Goal: Information Seeking & Learning: Understand process/instructions

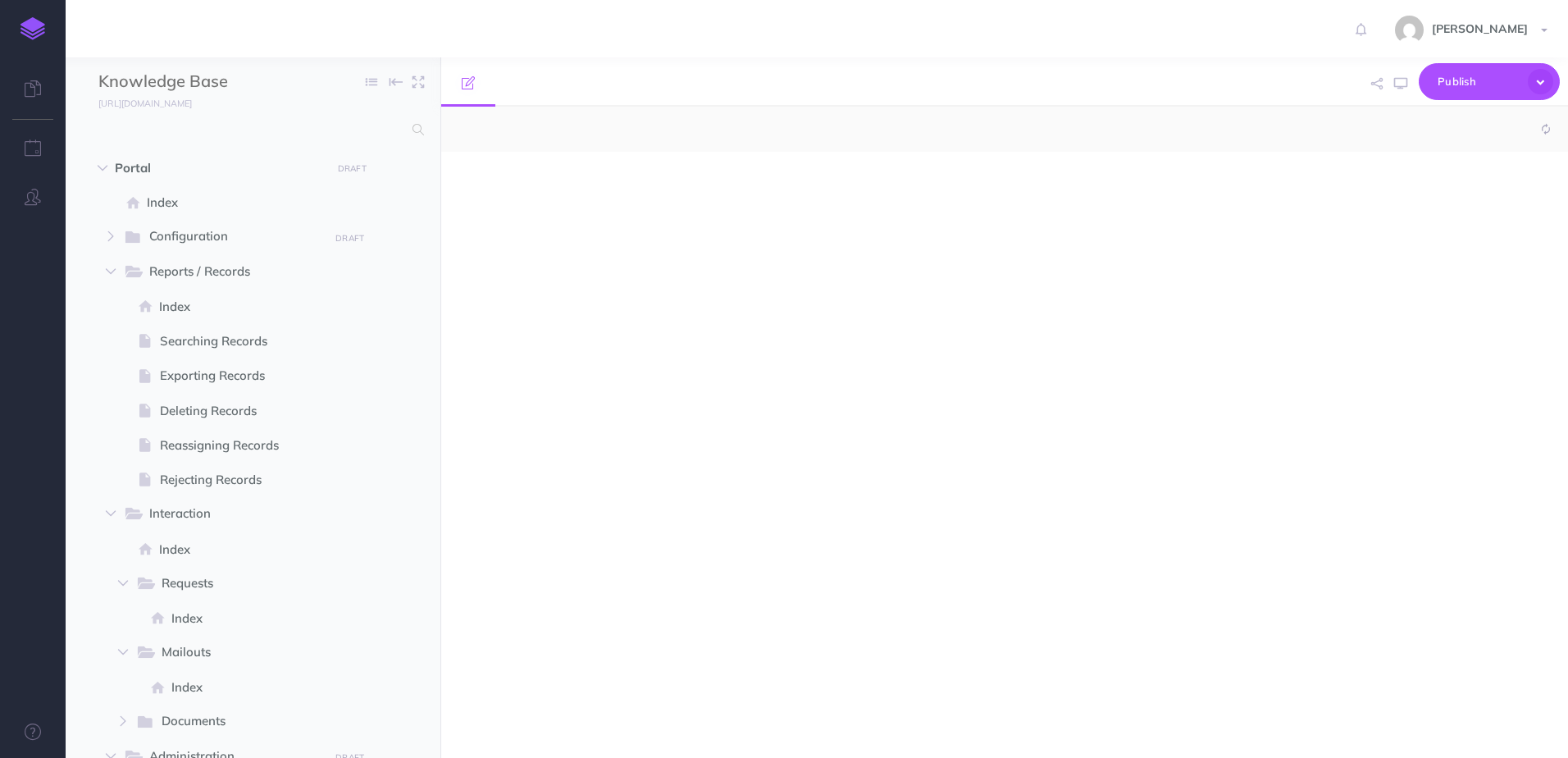
select select "null"
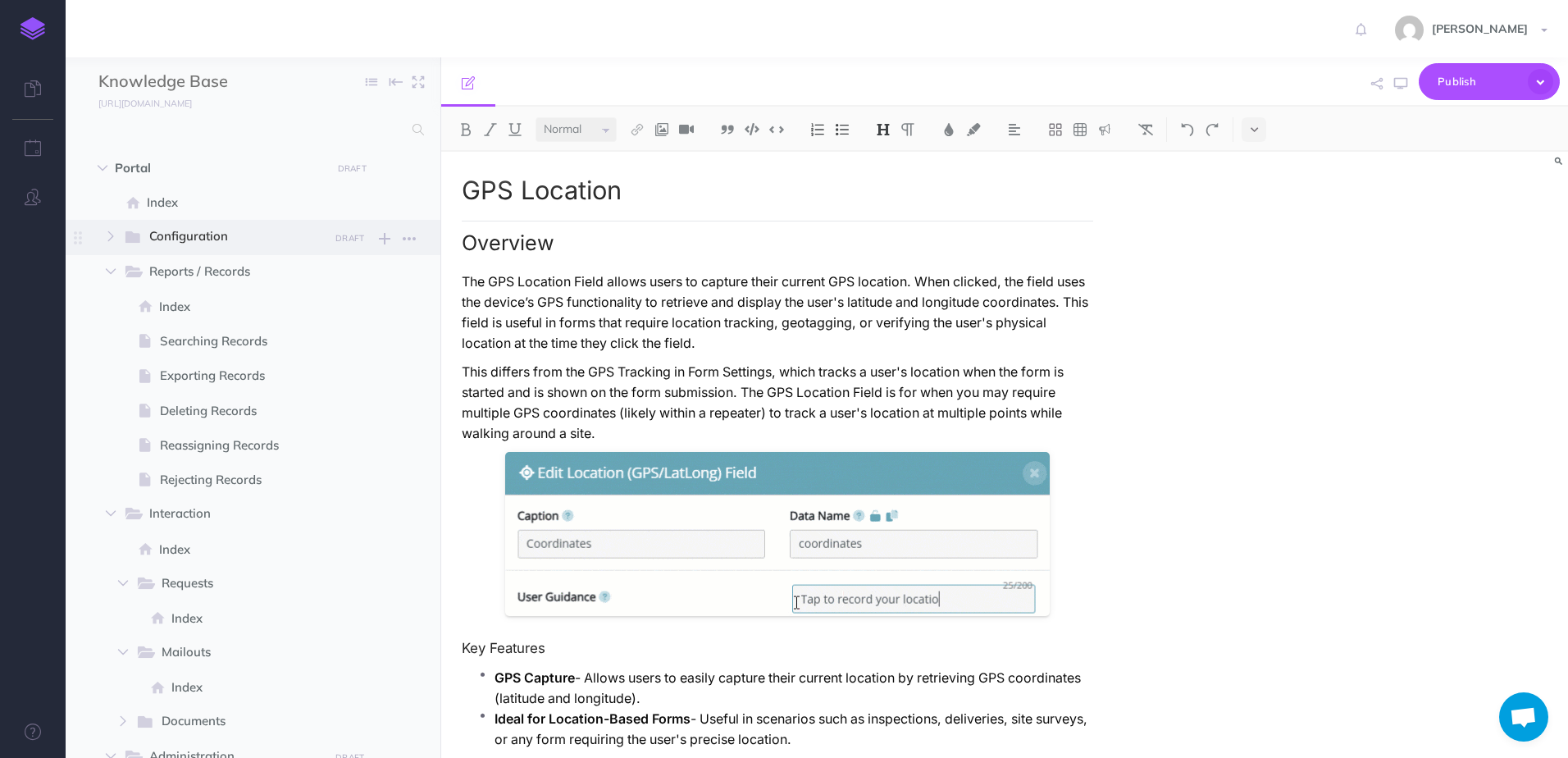
click at [210, 244] on span "Configuration" at bounding box center [233, 237] width 168 height 22
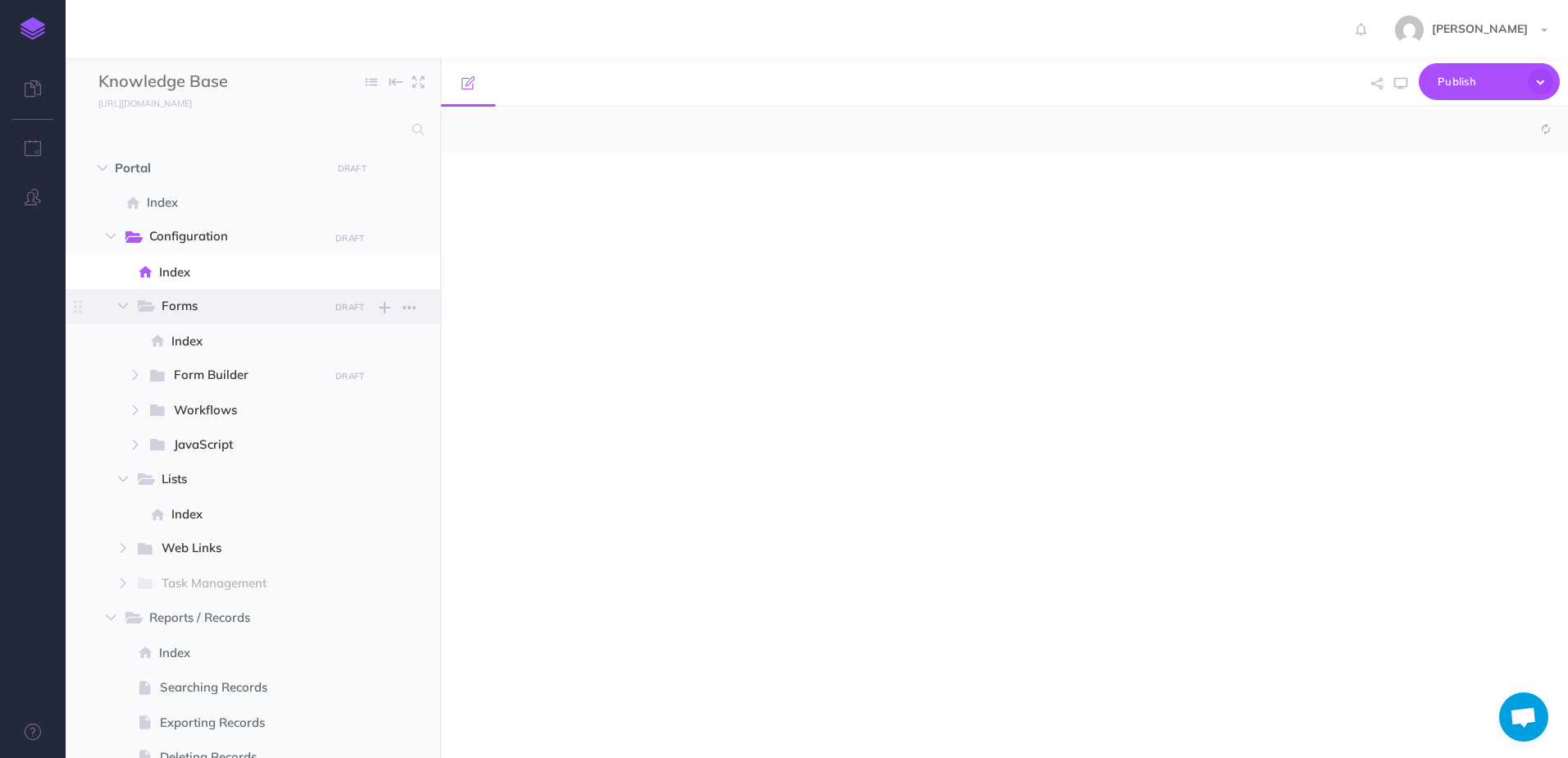
select select "null"
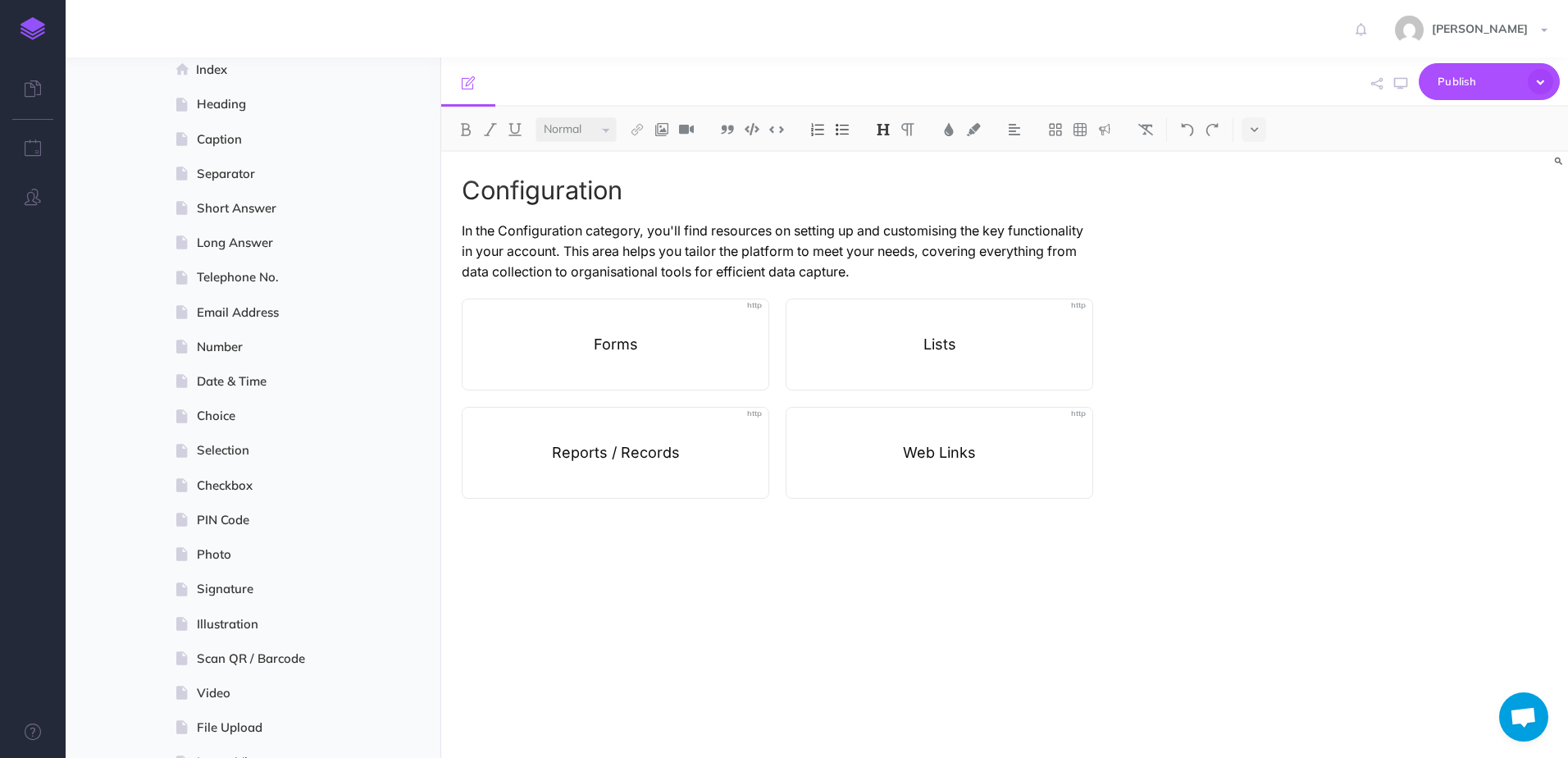
scroll to position [492, 0]
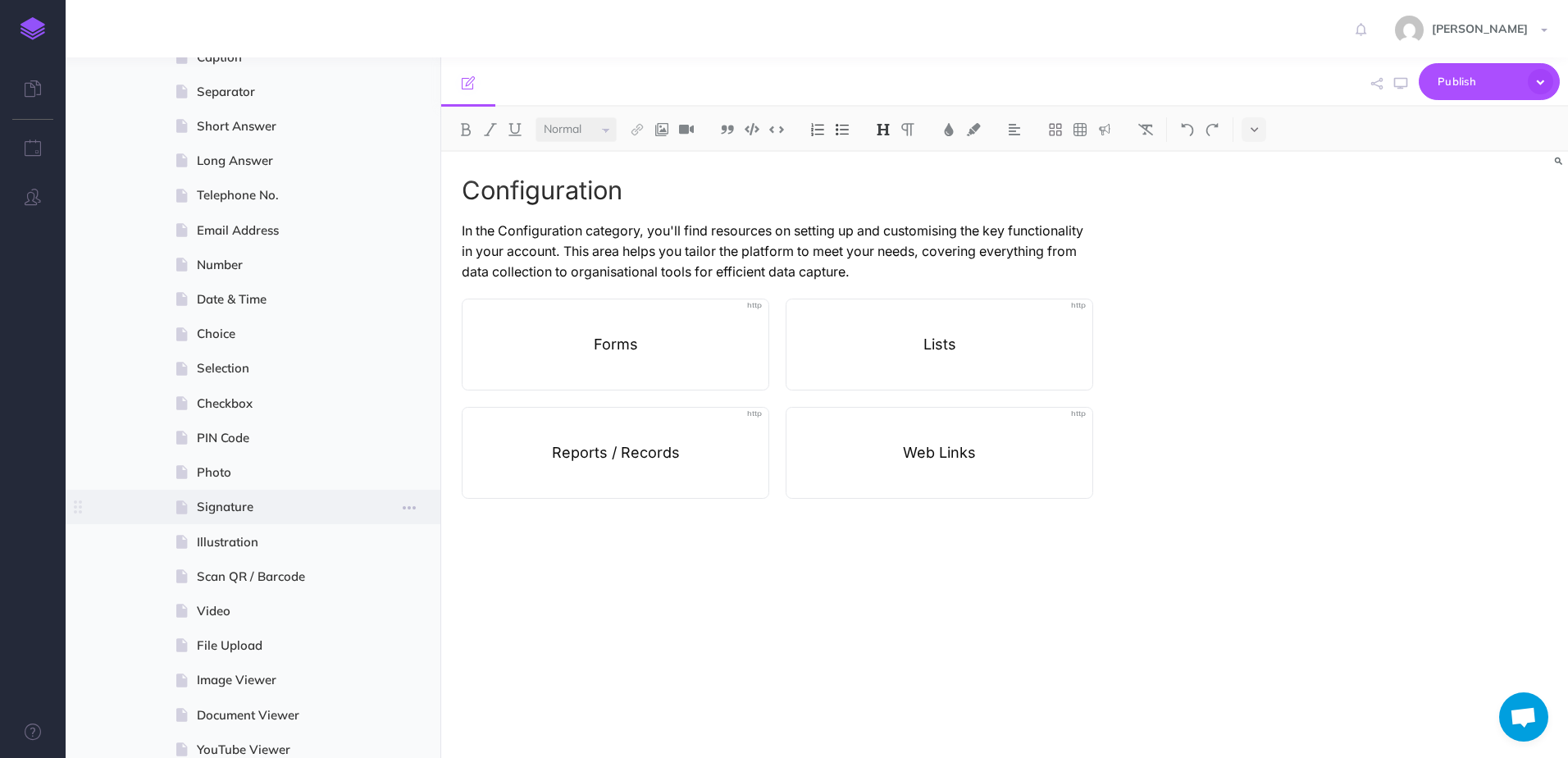
click at [239, 495] on span at bounding box center [253, 507] width 375 height 35
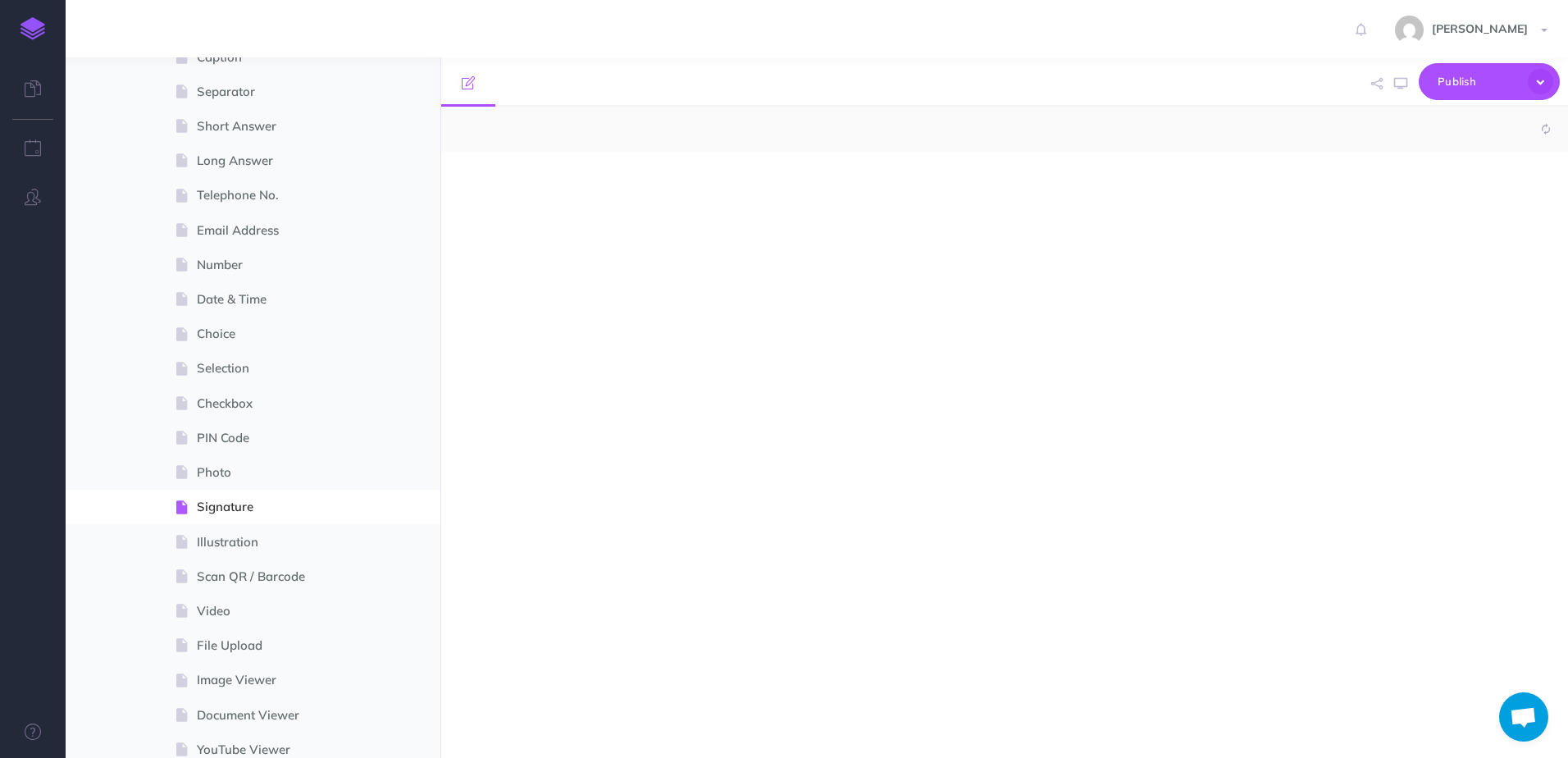
select select "null"
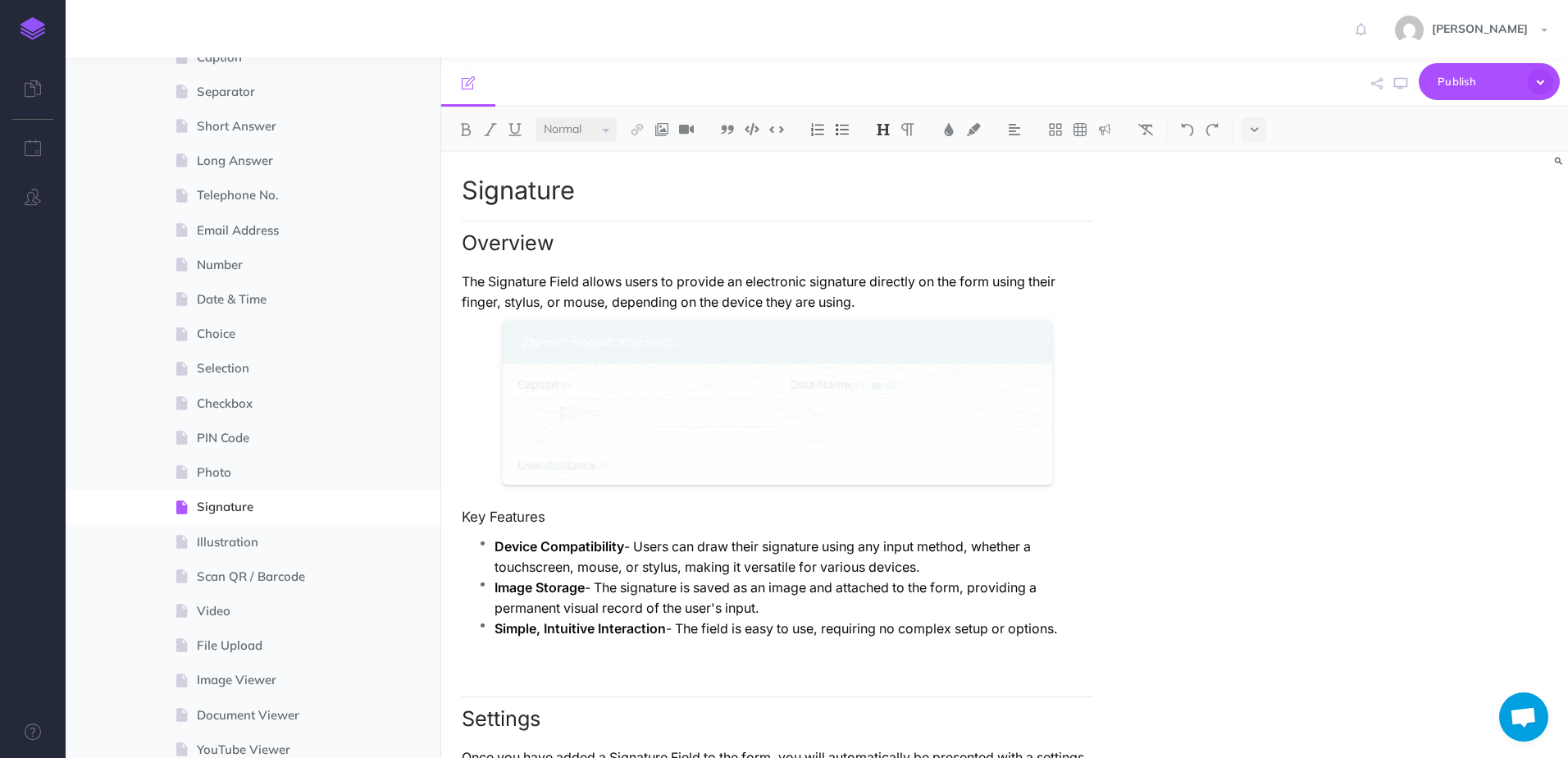
scroll to position [246, 0]
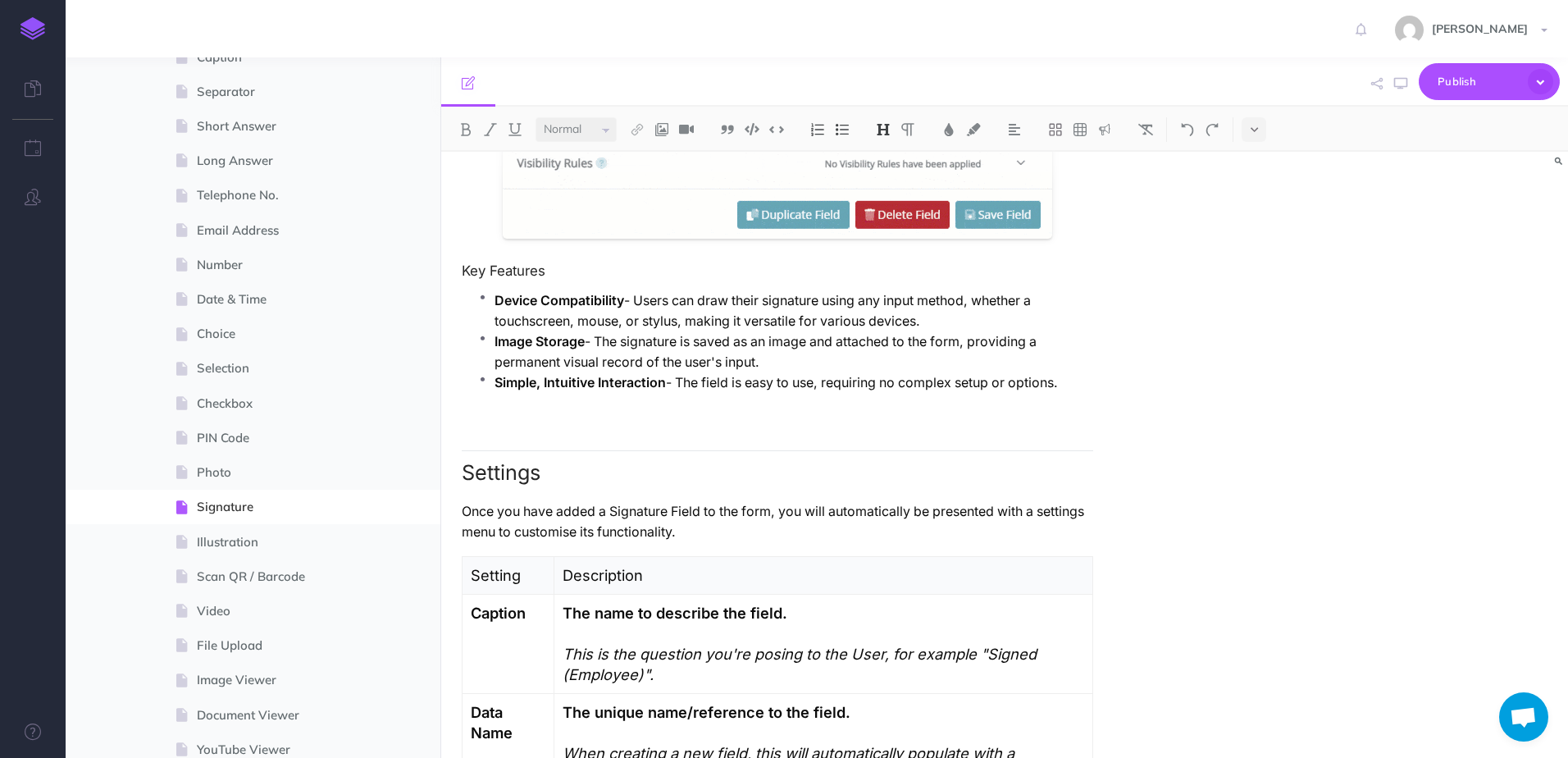
click at [870, 387] on p "Simple, Intuitive Interaction - The field is easy to use, requiring no complex …" at bounding box center [793, 383] width 599 height 21
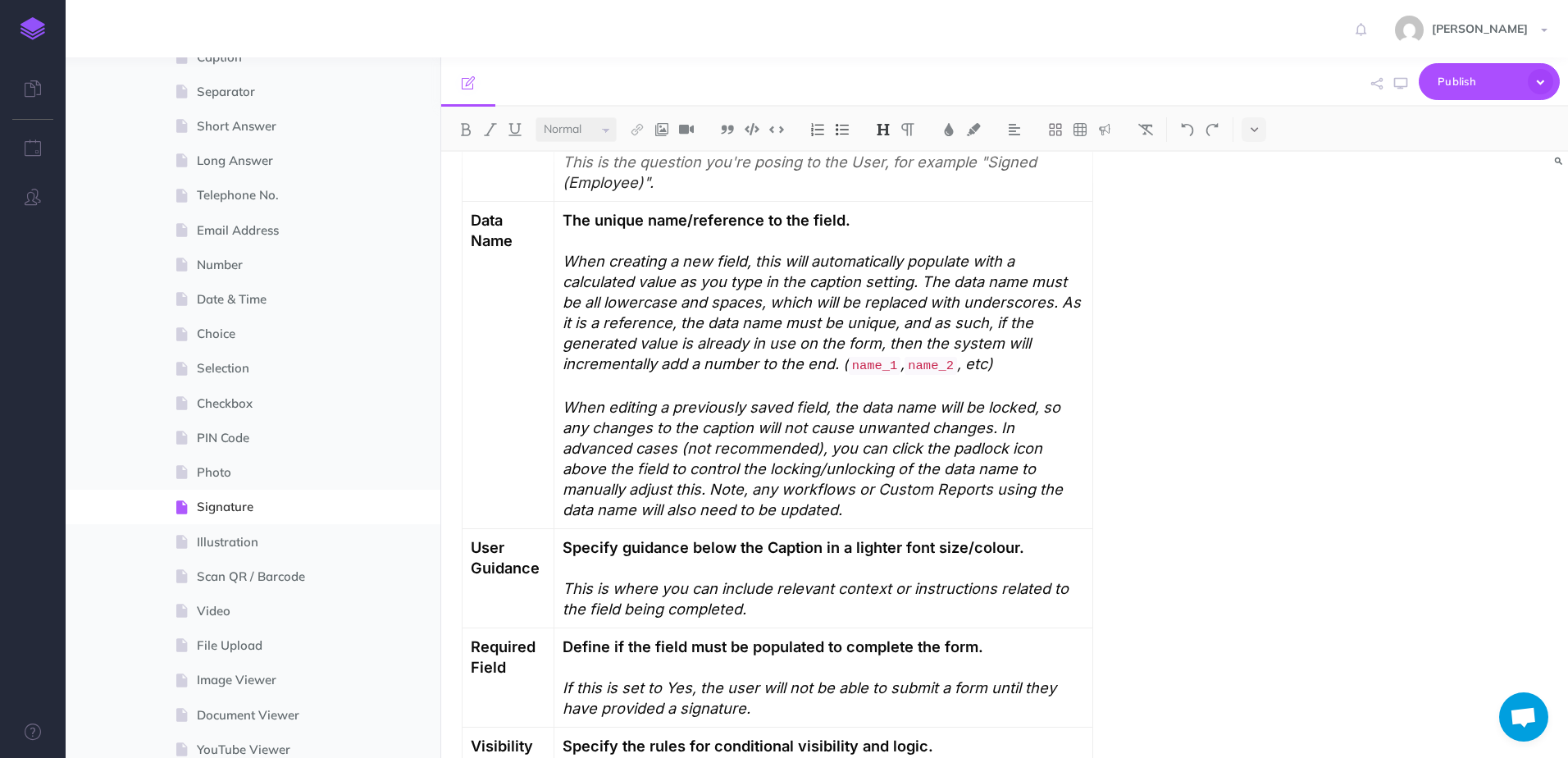
scroll to position [820, 0]
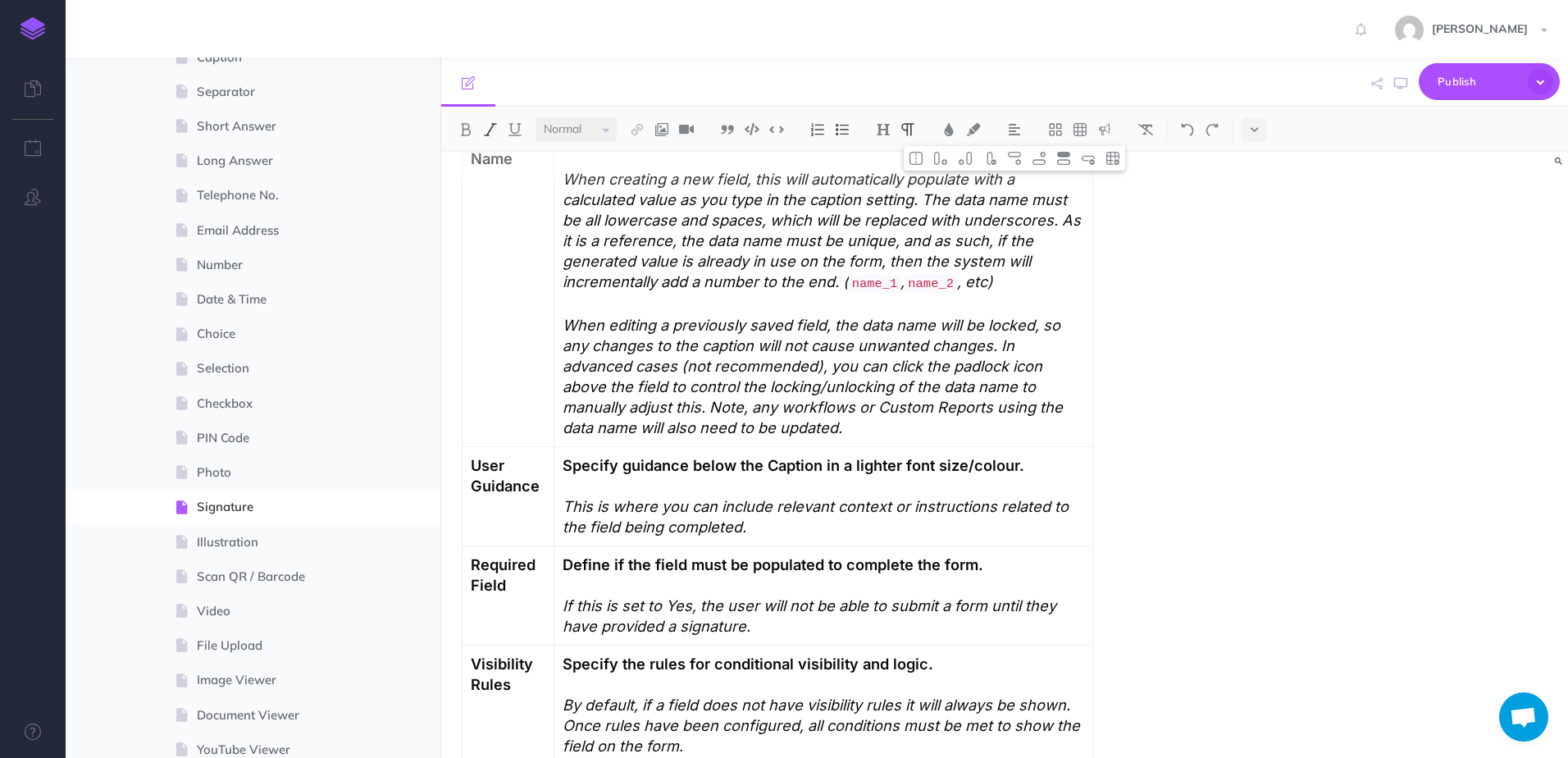
click at [587, 510] on em "This is where you can include relevant context or instructions related to the f…" at bounding box center [817, 516] width 510 height 39
click at [1034, 156] on img at bounding box center [1039, 158] width 15 height 13
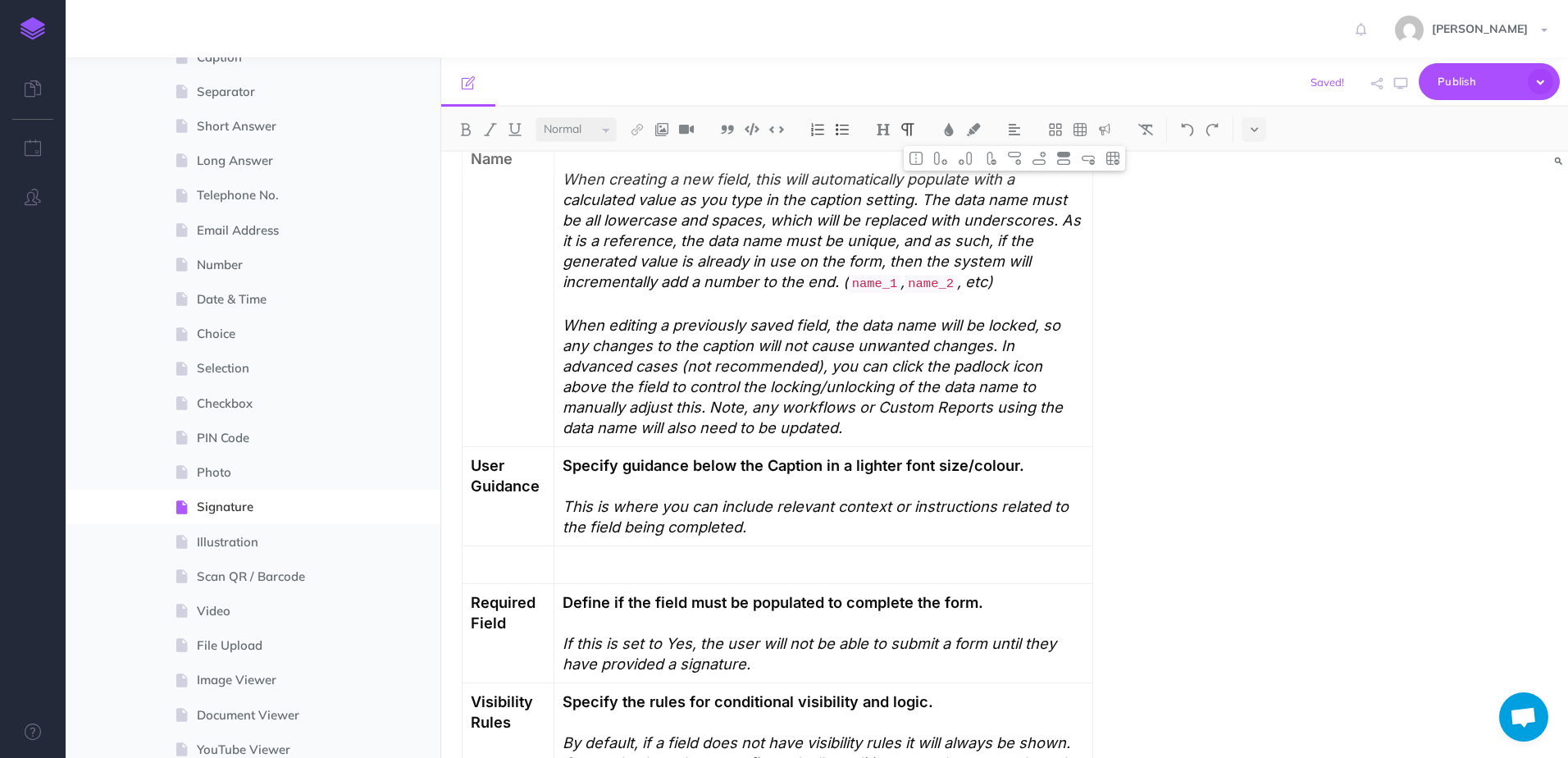
click at [537, 553] on td at bounding box center [508, 566] width 92 height 38
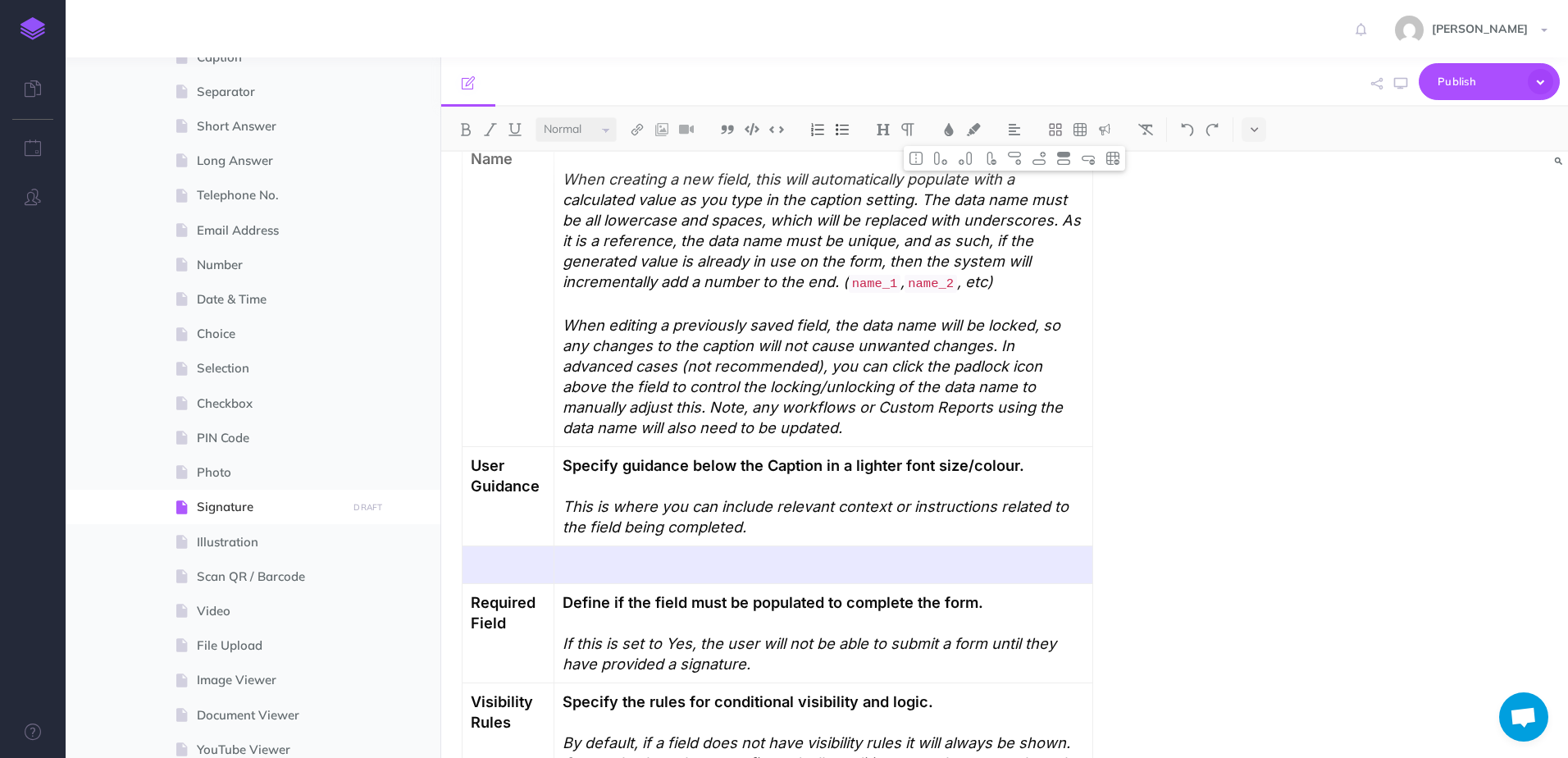
drag, startPoint x: 554, startPoint y: 554, endPoint x: 618, endPoint y: 549, distance: 64.2
click at [618, 549] on tr at bounding box center [778, 566] width 631 height 38
click at [473, 128] on button at bounding box center [466, 130] width 25 height 25
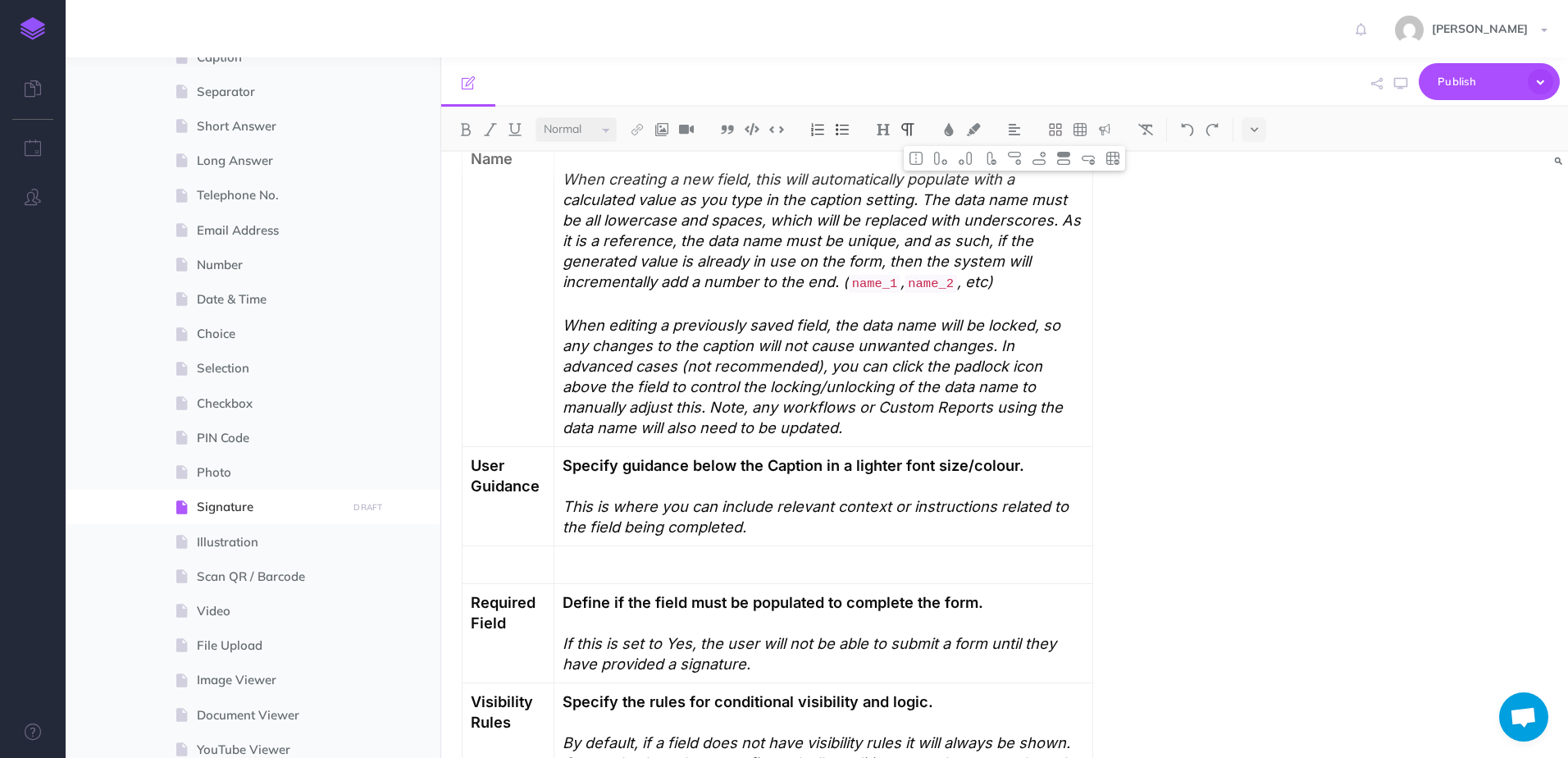
click at [520, 561] on p at bounding box center [508, 565] width 75 height 21
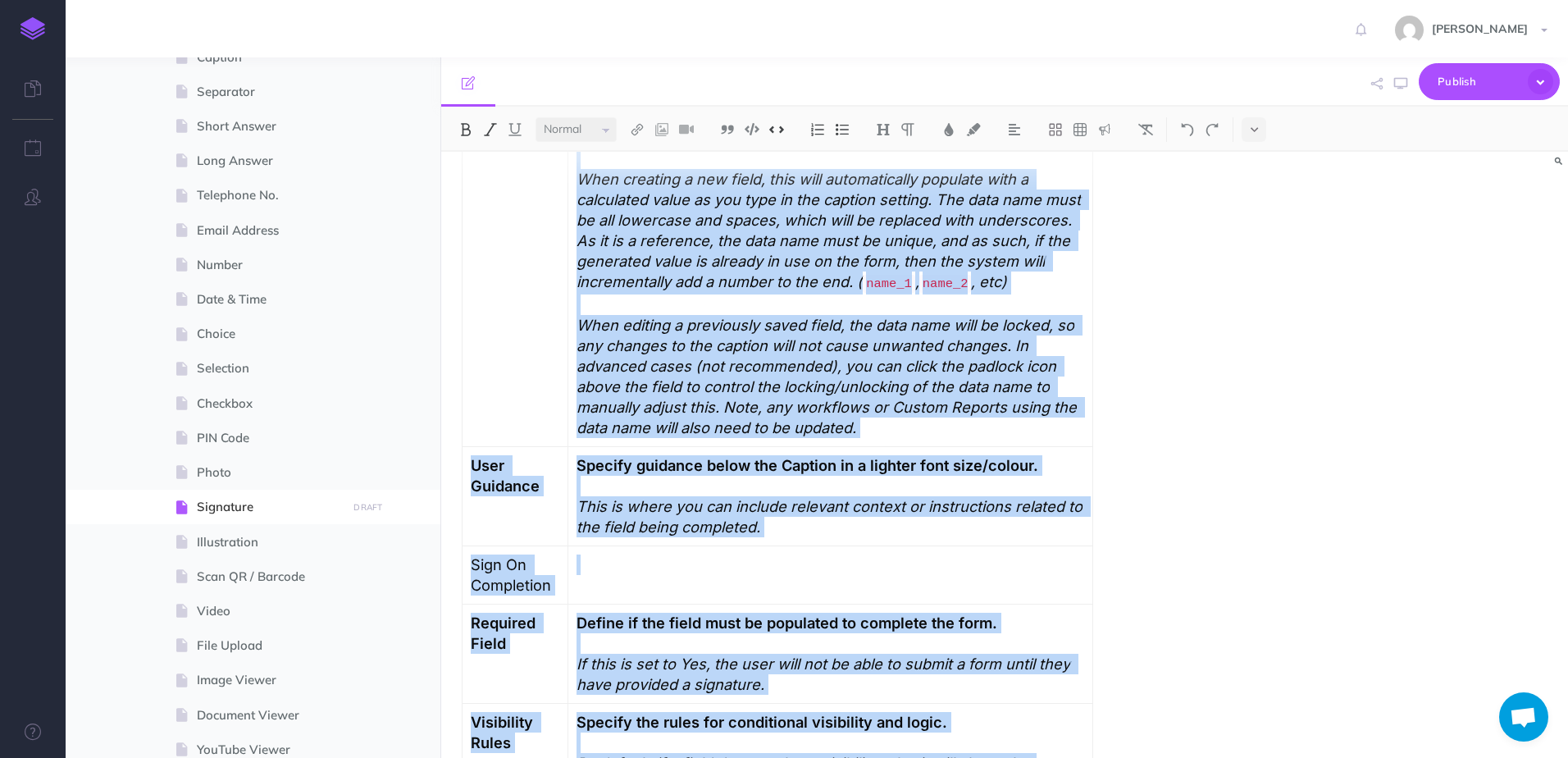
click at [585, 589] on td at bounding box center [830, 576] width 525 height 58
click at [609, 562] on p at bounding box center [830, 565] width 507 height 21
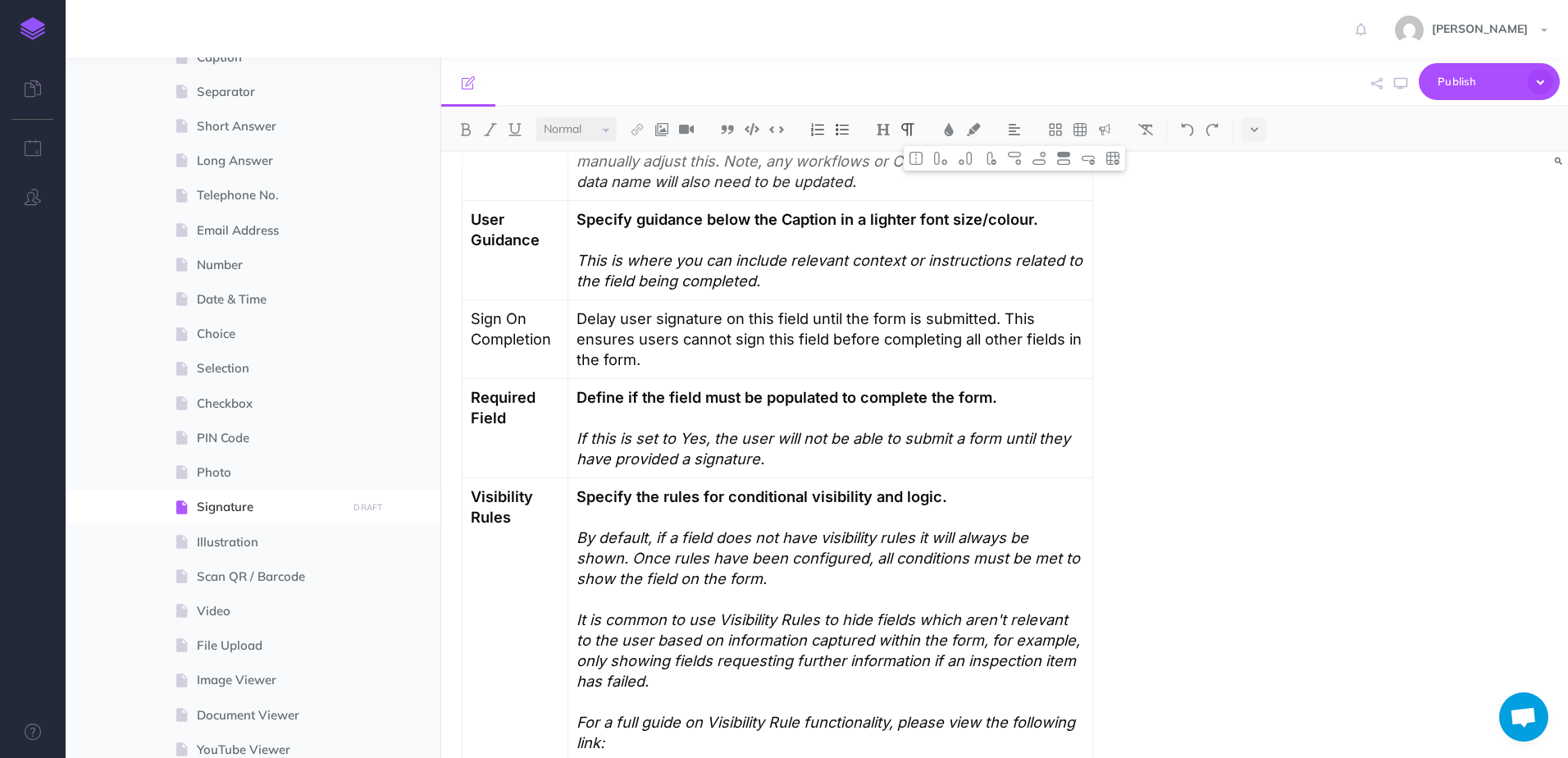
scroll to position [985, 0]
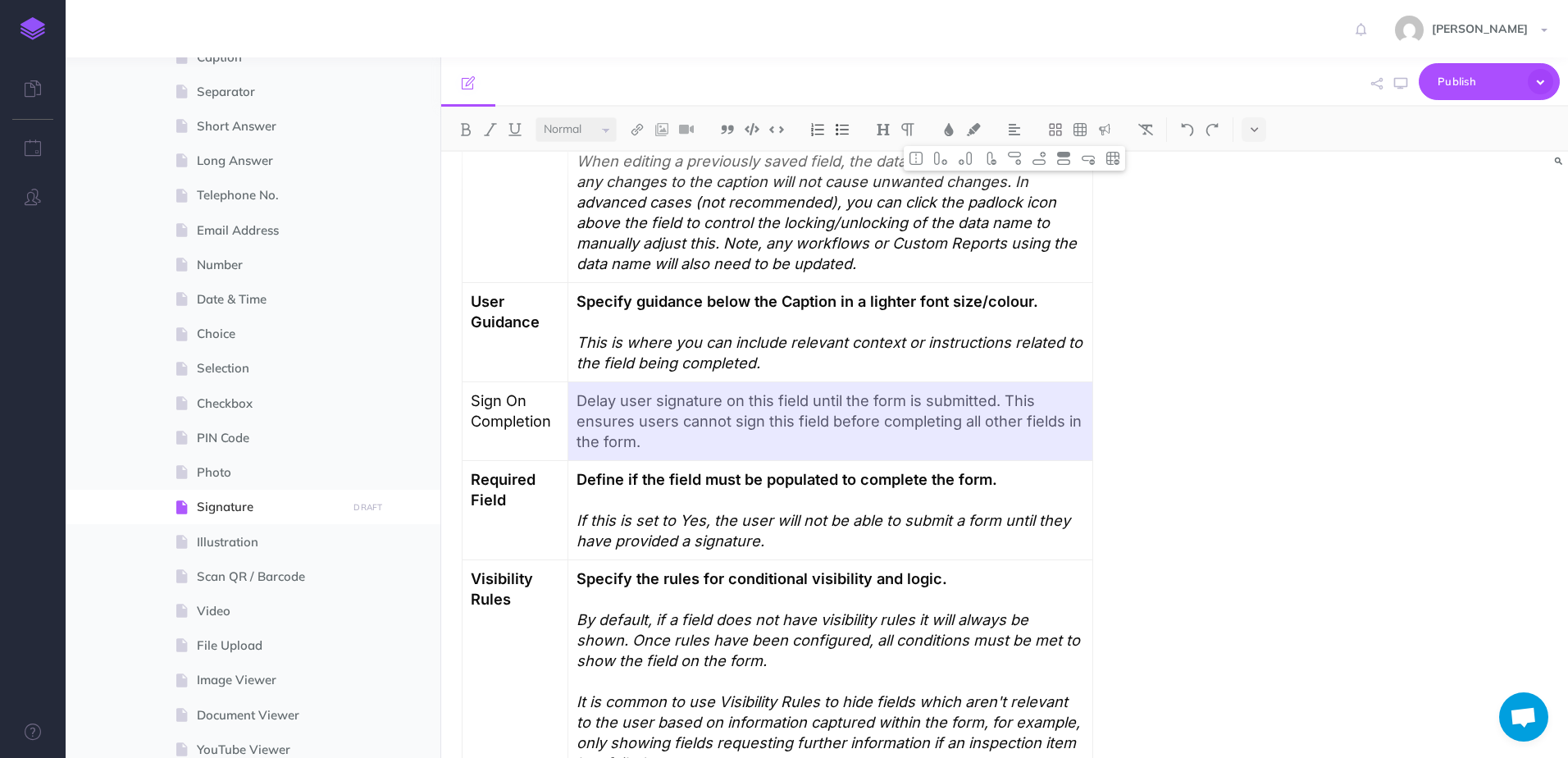
drag, startPoint x: 979, startPoint y: 399, endPoint x: 575, endPoint y: 400, distance: 404.0
click at [576, 400] on p "Delay user signature on this field until the form is submitted. This ensures us…" at bounding box center [830, 421] width 507 height 61
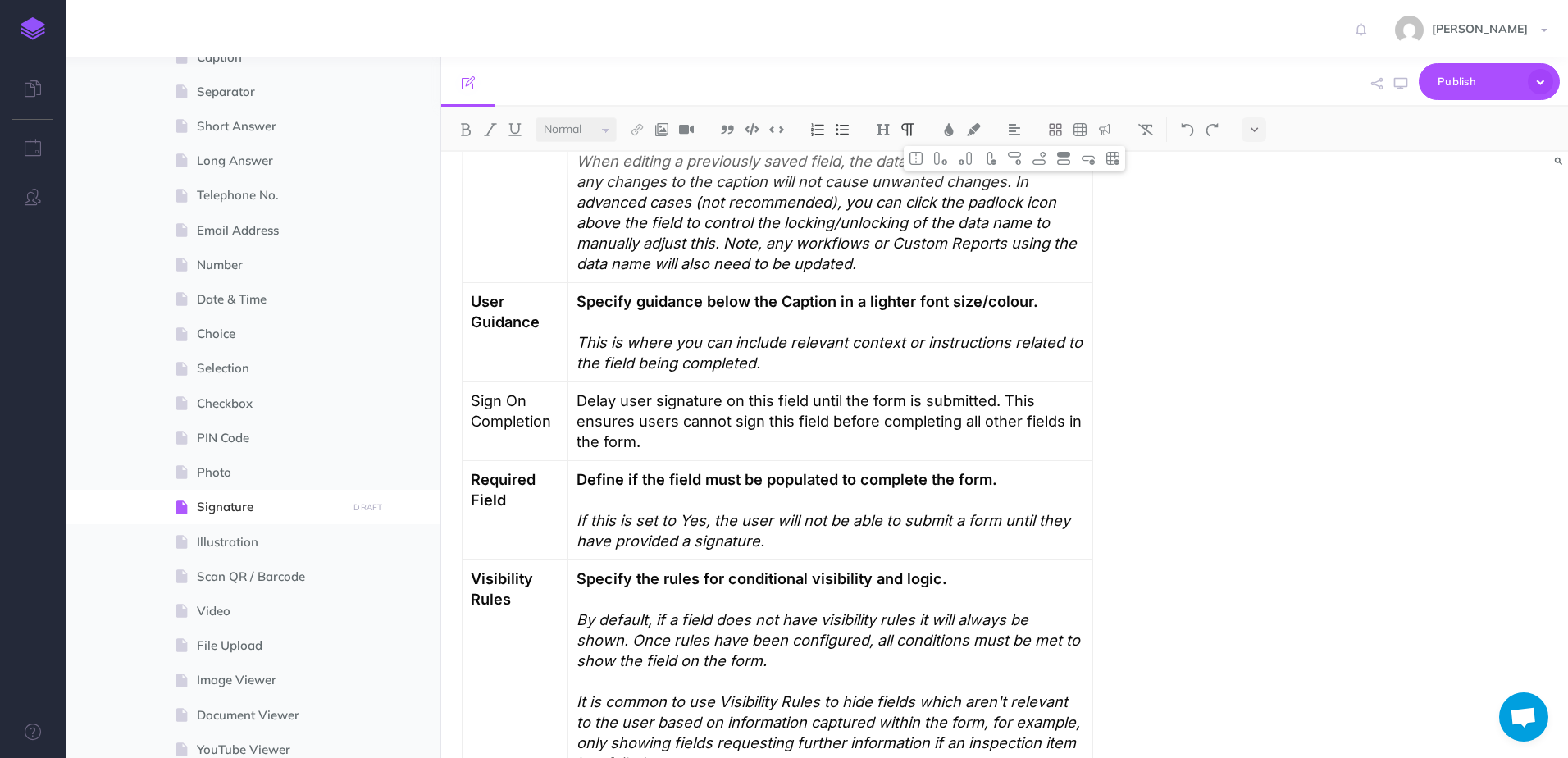
click at [576, 400] on p "Delay user signature on this field until the form is submitted. This ensures us…" at bounding box center [830, 421] width 507 height 61
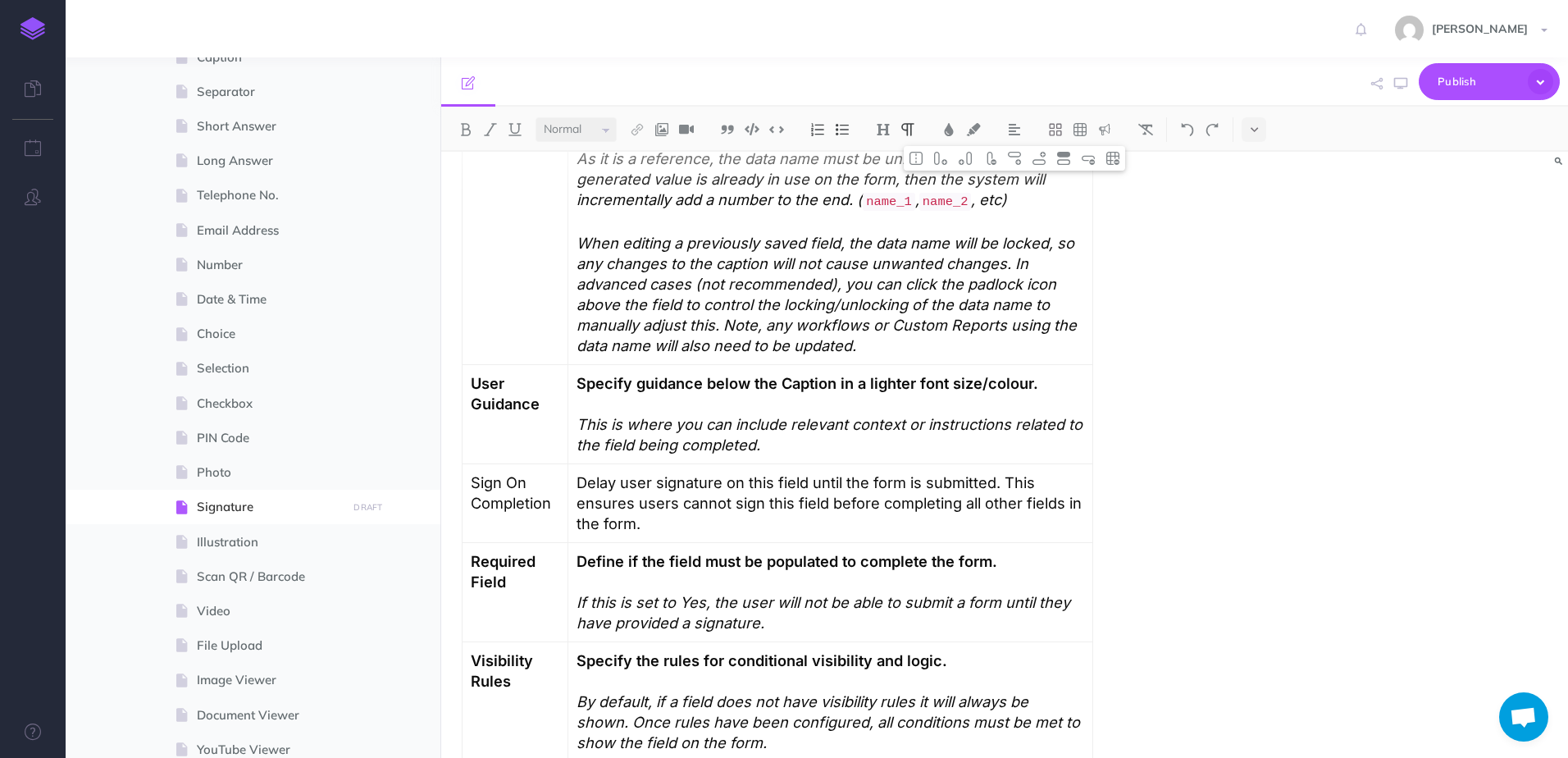
drag, startPoint x: 238, startPoint y: 374, endPoint x: 153, endPoint y: 15, distance: 368.9
click at [153, 15] on div "[PERSON_NAME] Settings Account Settings Teams Create Team Culverdocs Support Do…" at bounding box center [784, 28] width 1543 height 57
click at [217, 367] on span "Selection" at bounding box center [269, 369] width 145 height 20
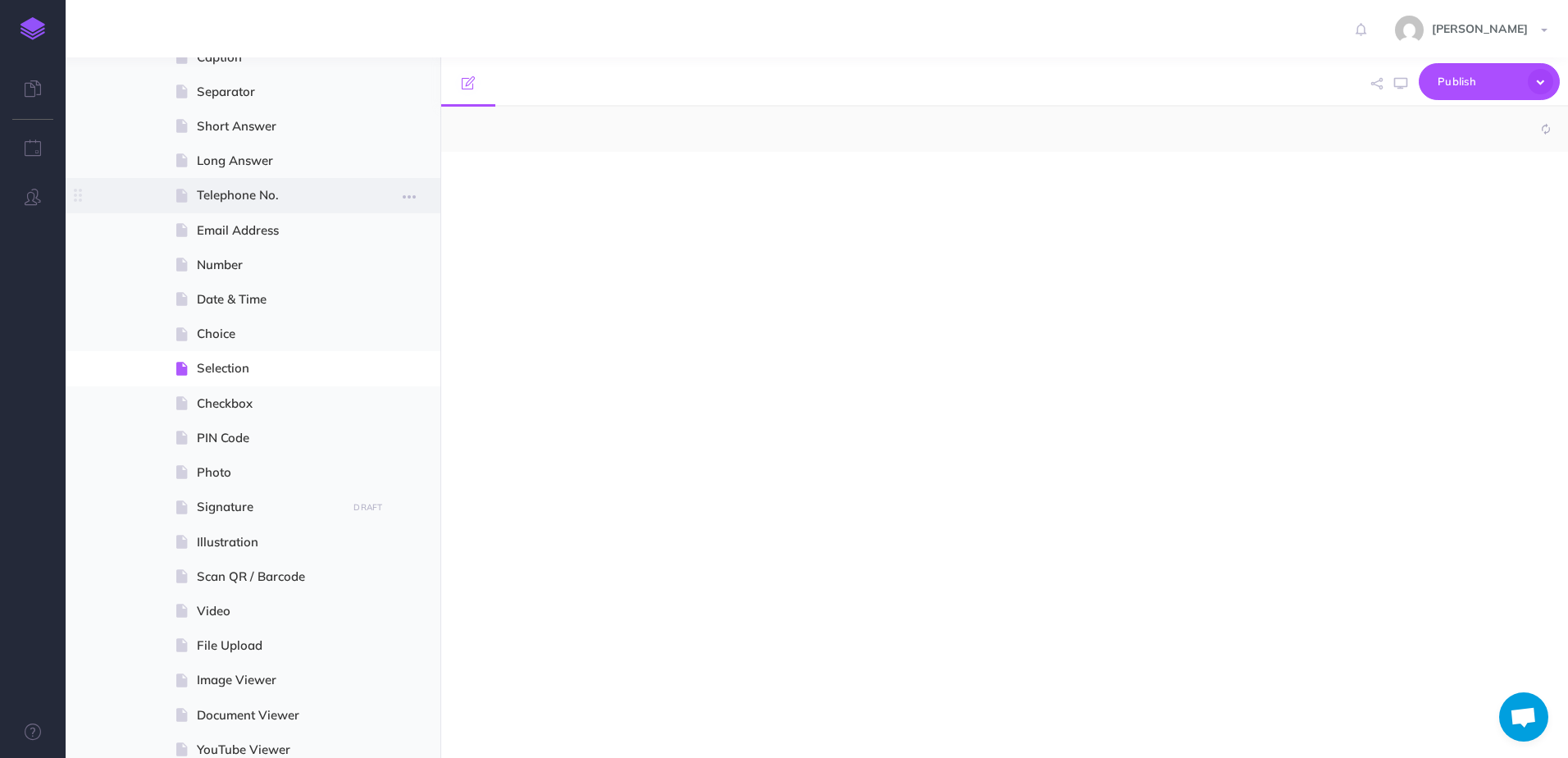
select select "null"
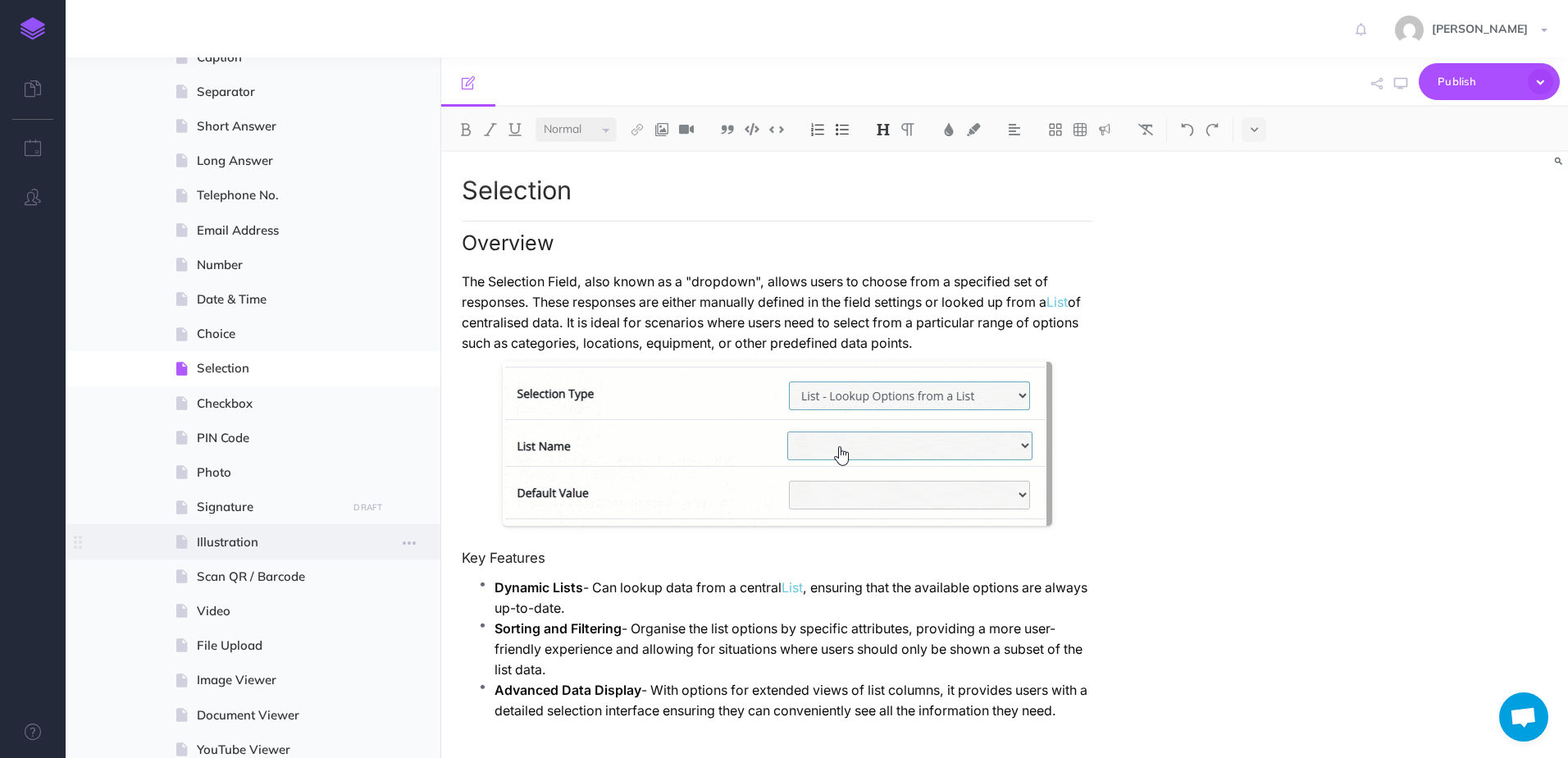
click at [215, 531] on span at bounding box center [253, 542] width 375 height 35
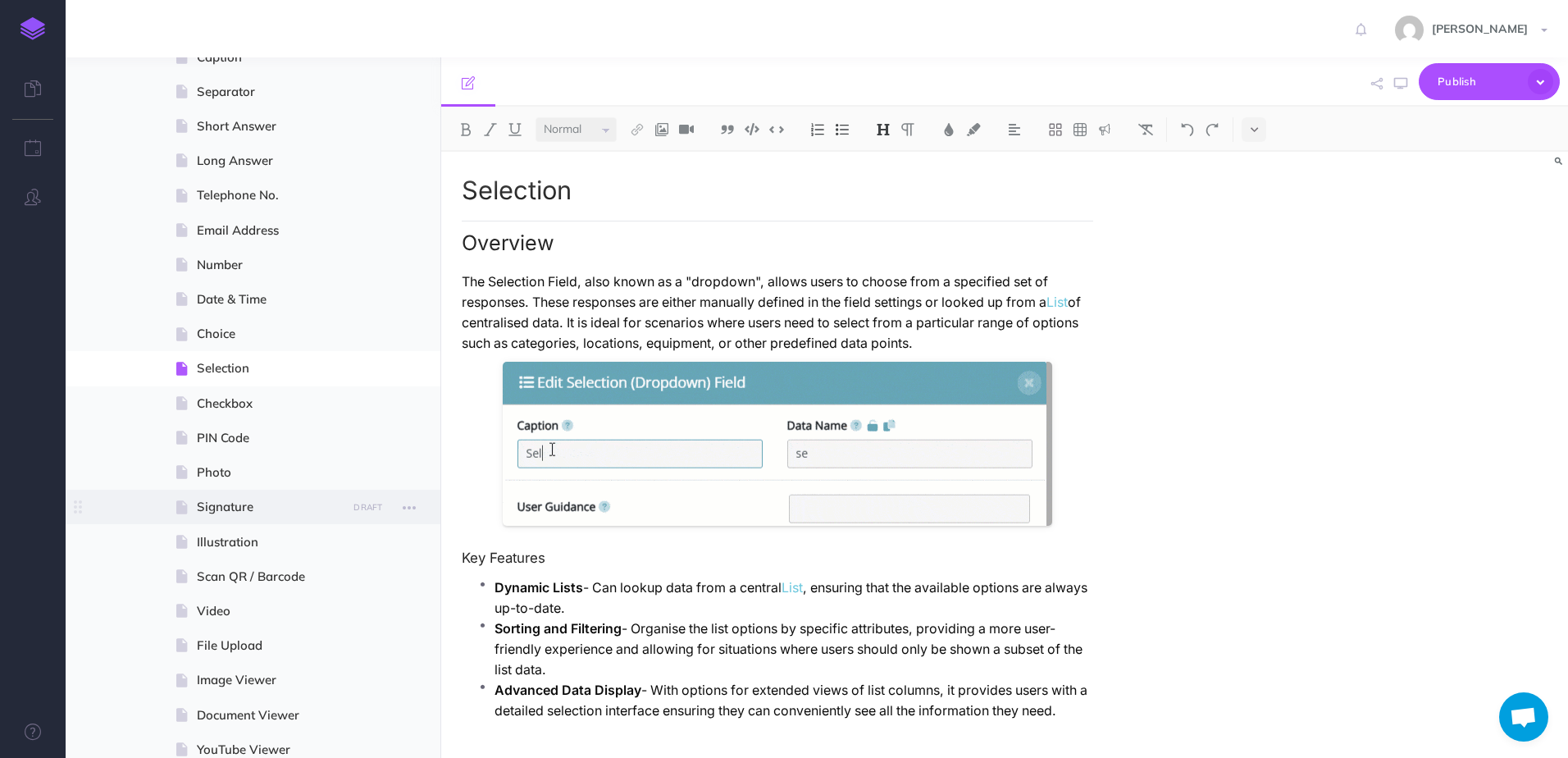
click at [219, 514] on span "Signature" at bounding box center [269, 507] width 145 height 20
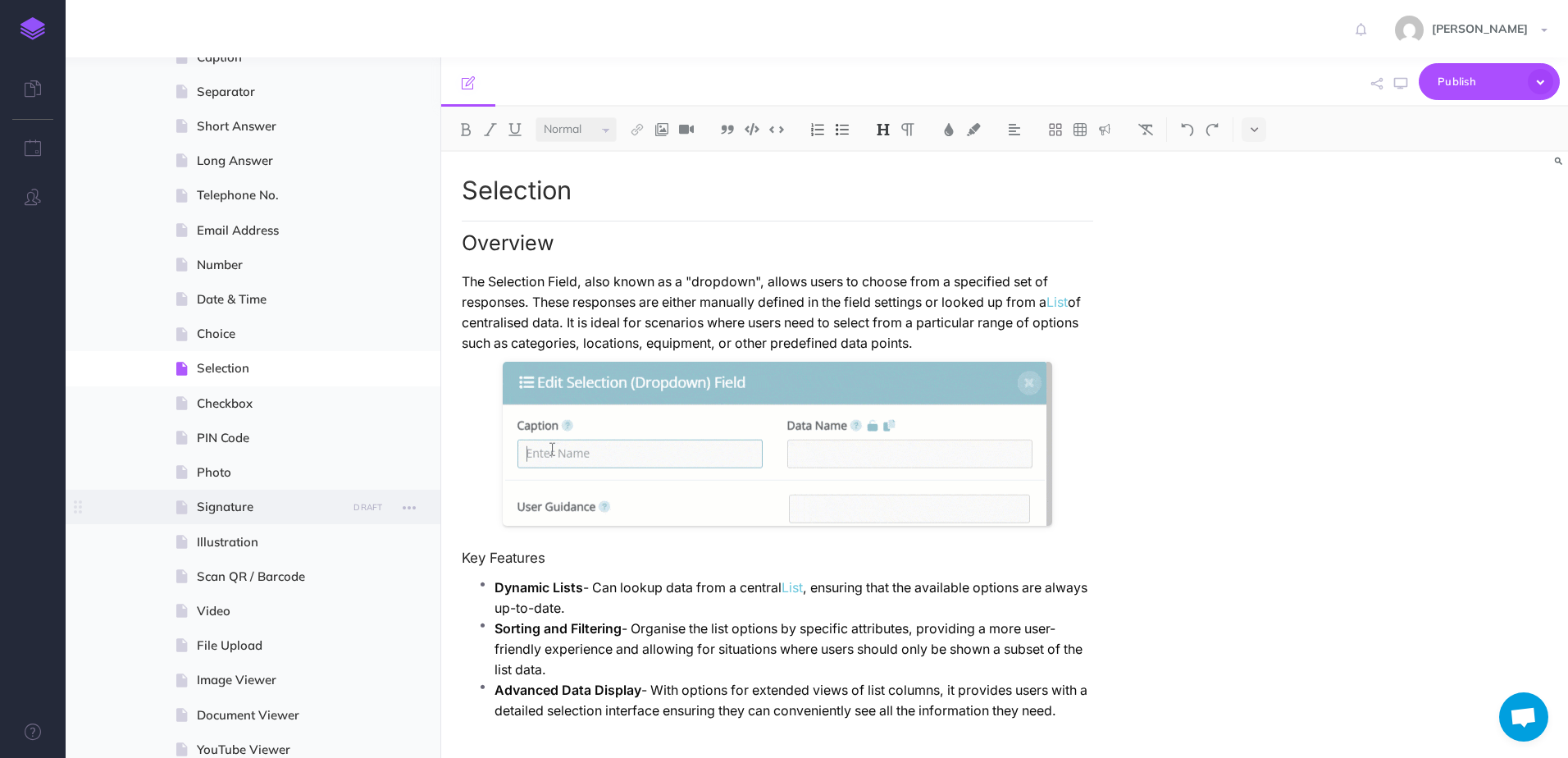
click at [221, 506] on span "Signature" at bounding box center [269, 507] width 145 height 20
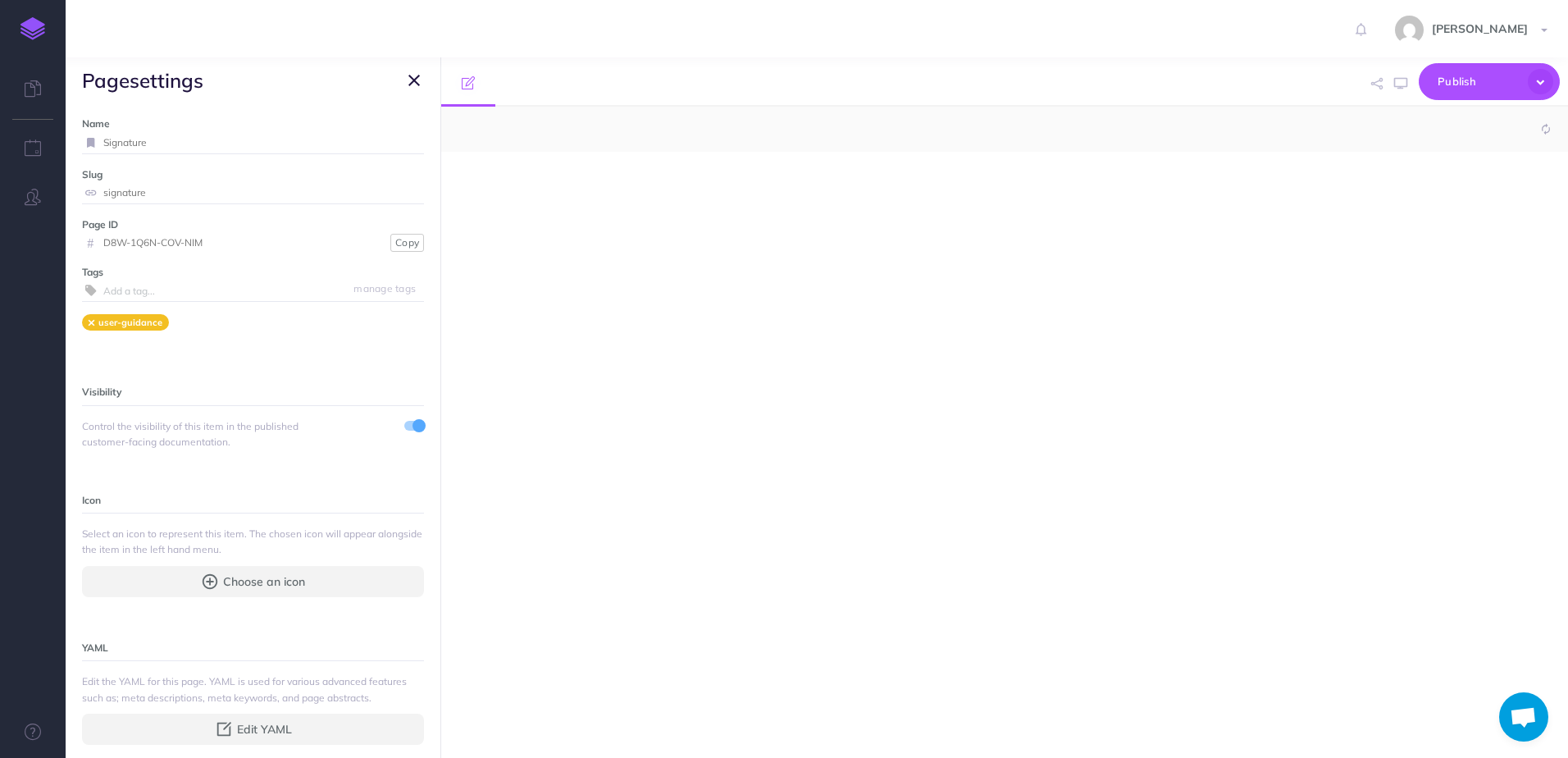
select select "null"
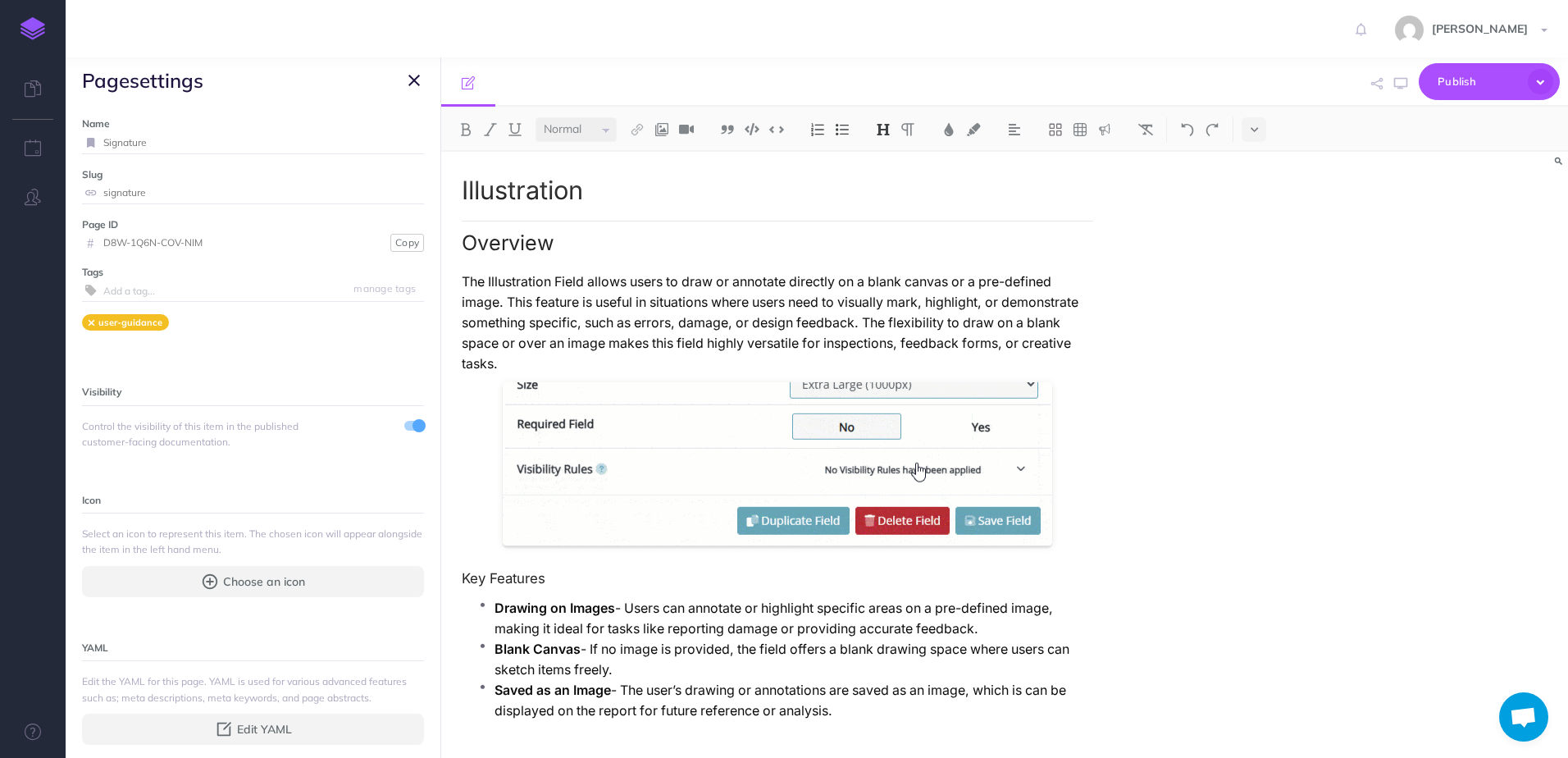
click at [409, 95] on span "page settings" at bounding box center [253, 80] width 375 height 46
click at [409, 94] on span "page settings" at bounding box center [253, 80] width 375 height 46
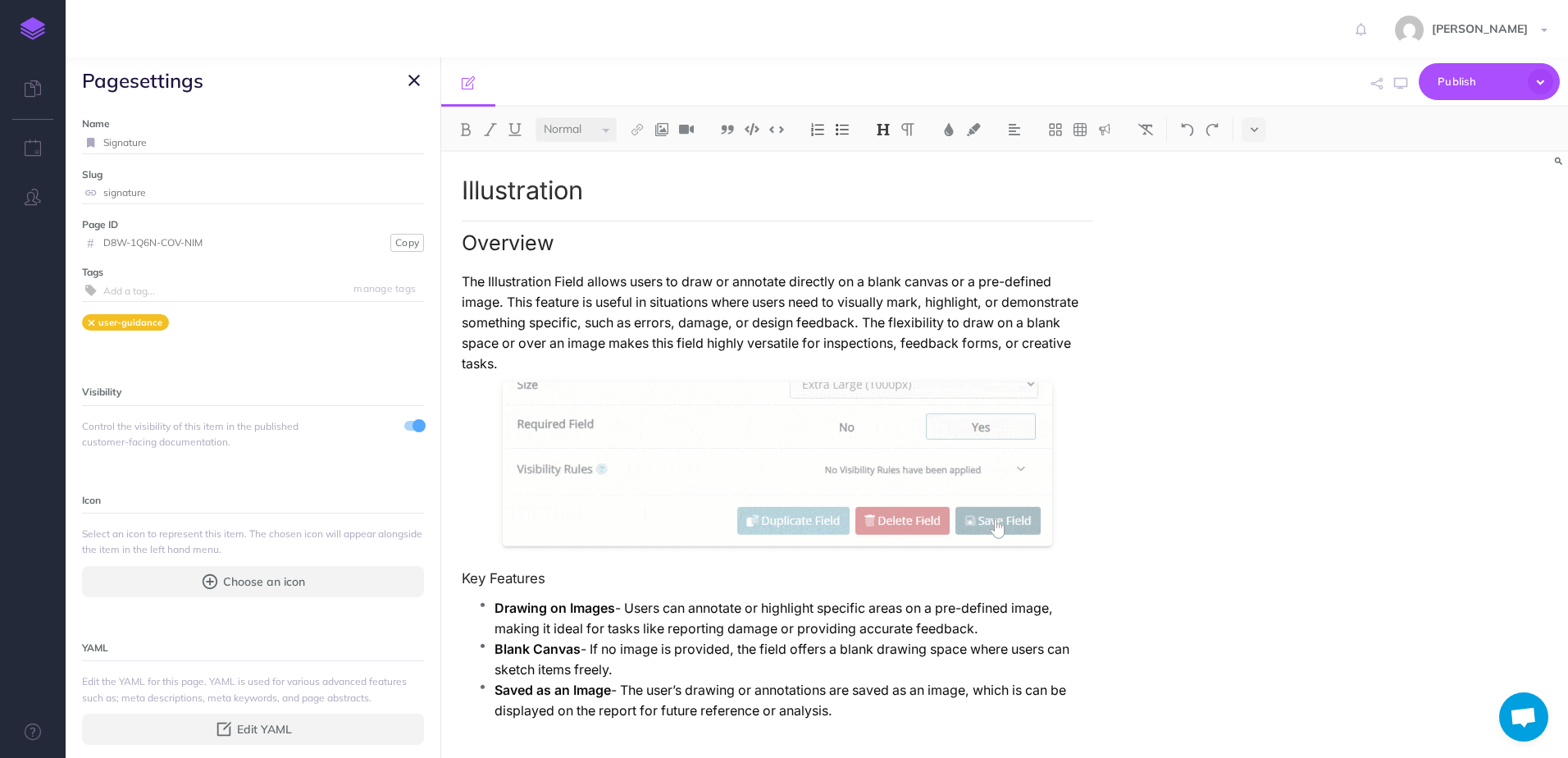
click at [409, 83] on icon "button" at bounding box center [414, 80] width 12 height 20
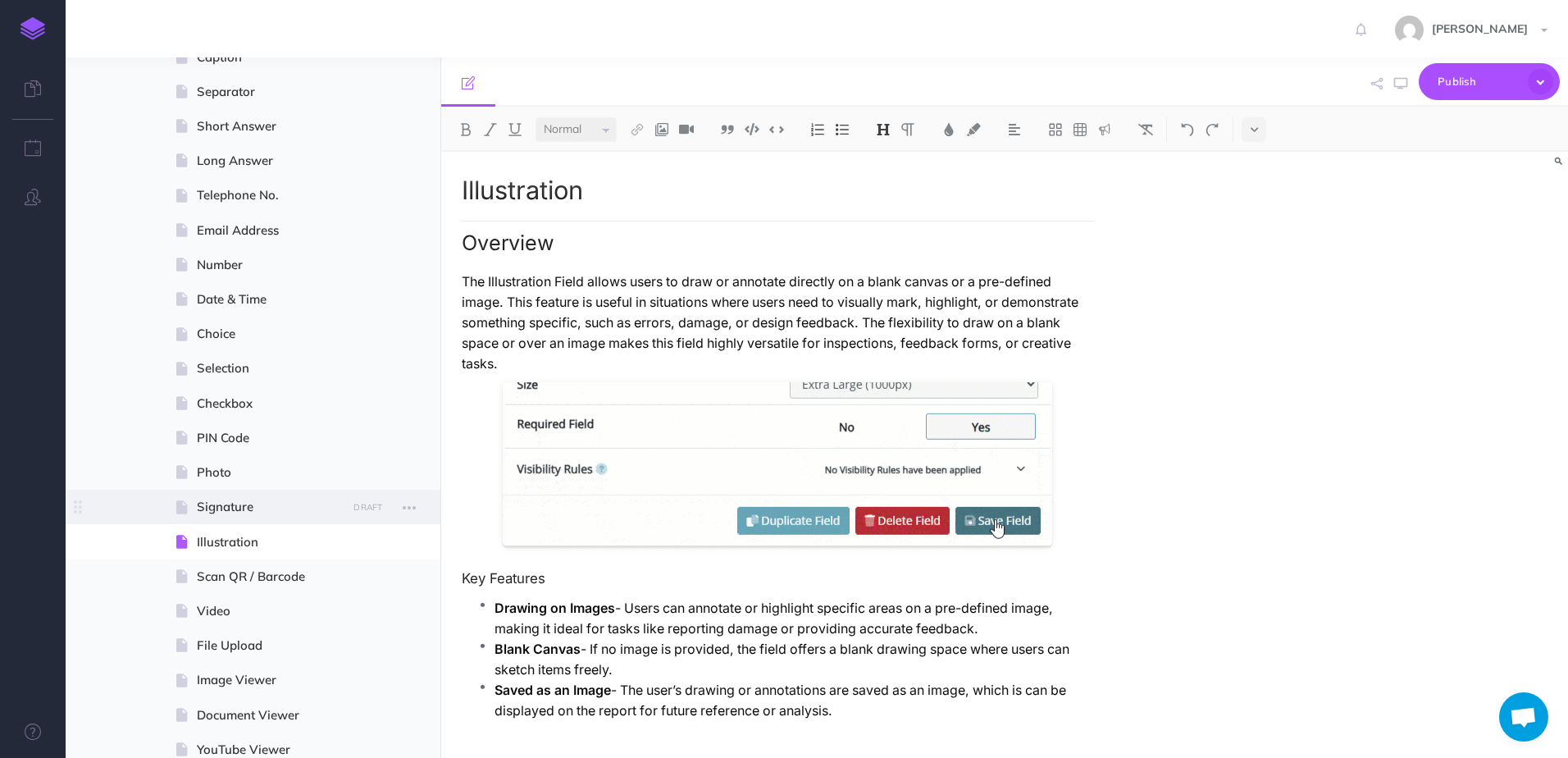
click at [245, 505] on span "Signature" at bounding box center [269, 507] width 145 height 20
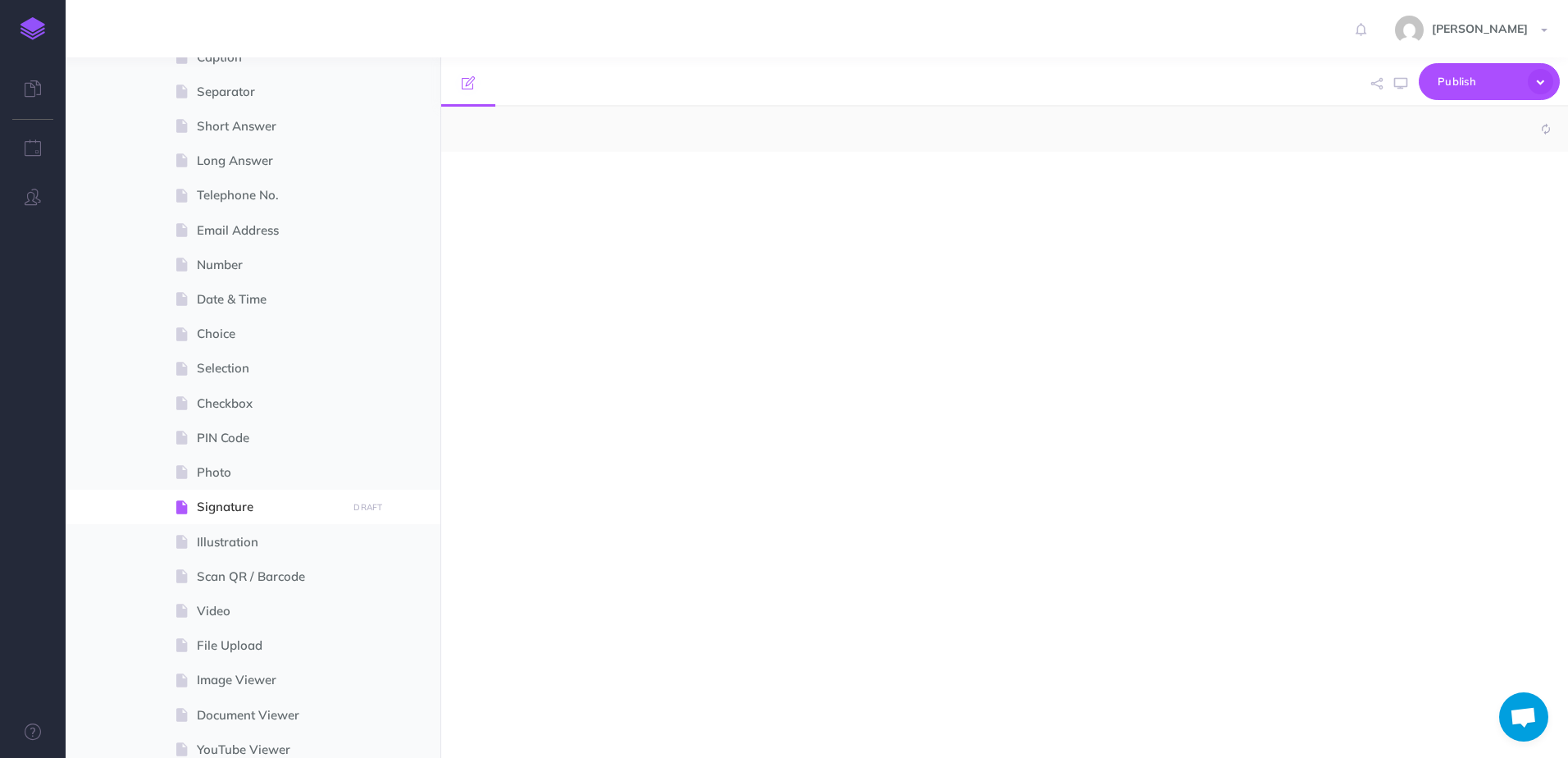
select select "null"
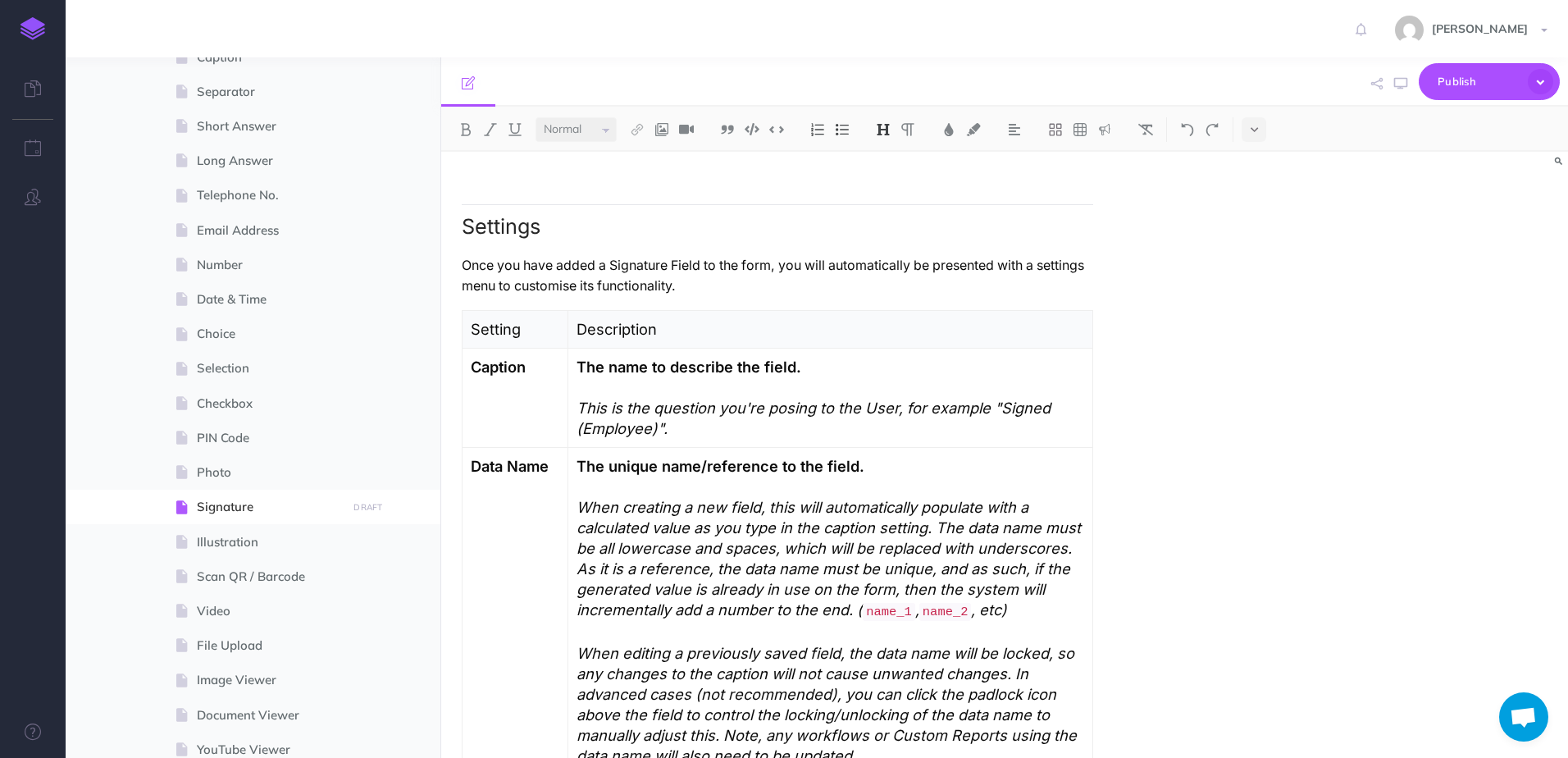
scroll to position [1067, 0]
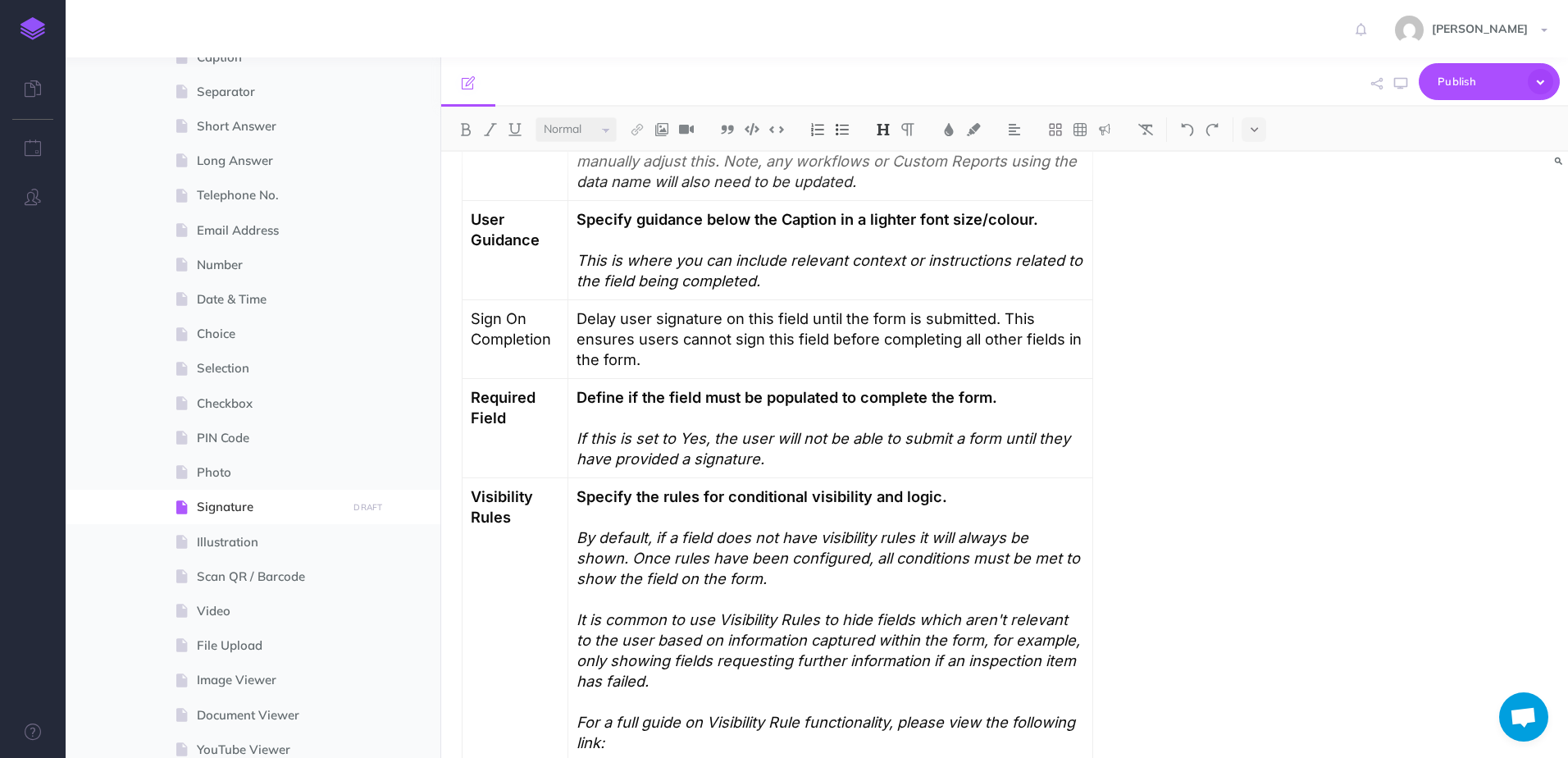
click at [576, 314] on p "Delay user signature on this field until the form is submitted. This ensures us…" at bounding box center [830, 339] width 507 height 61
click at [809, 312] on p "Define whether or not to delay user signature on this field until the form is s…" at bounding box center [830, 339] width 507 height 61
click at [0, 0] on div "the user" at bounding box center [0, 0] width 0 height 0
click at [910, 365] on p "Define whether or not to delay the users signature on this field until the form…" at bounding box center [830, 339] width 507 height 61
click at [815, 306] on td "Define whether or not to delay the users signature on this field until the form…" at bounding box center [830, 339] width 525 height 79
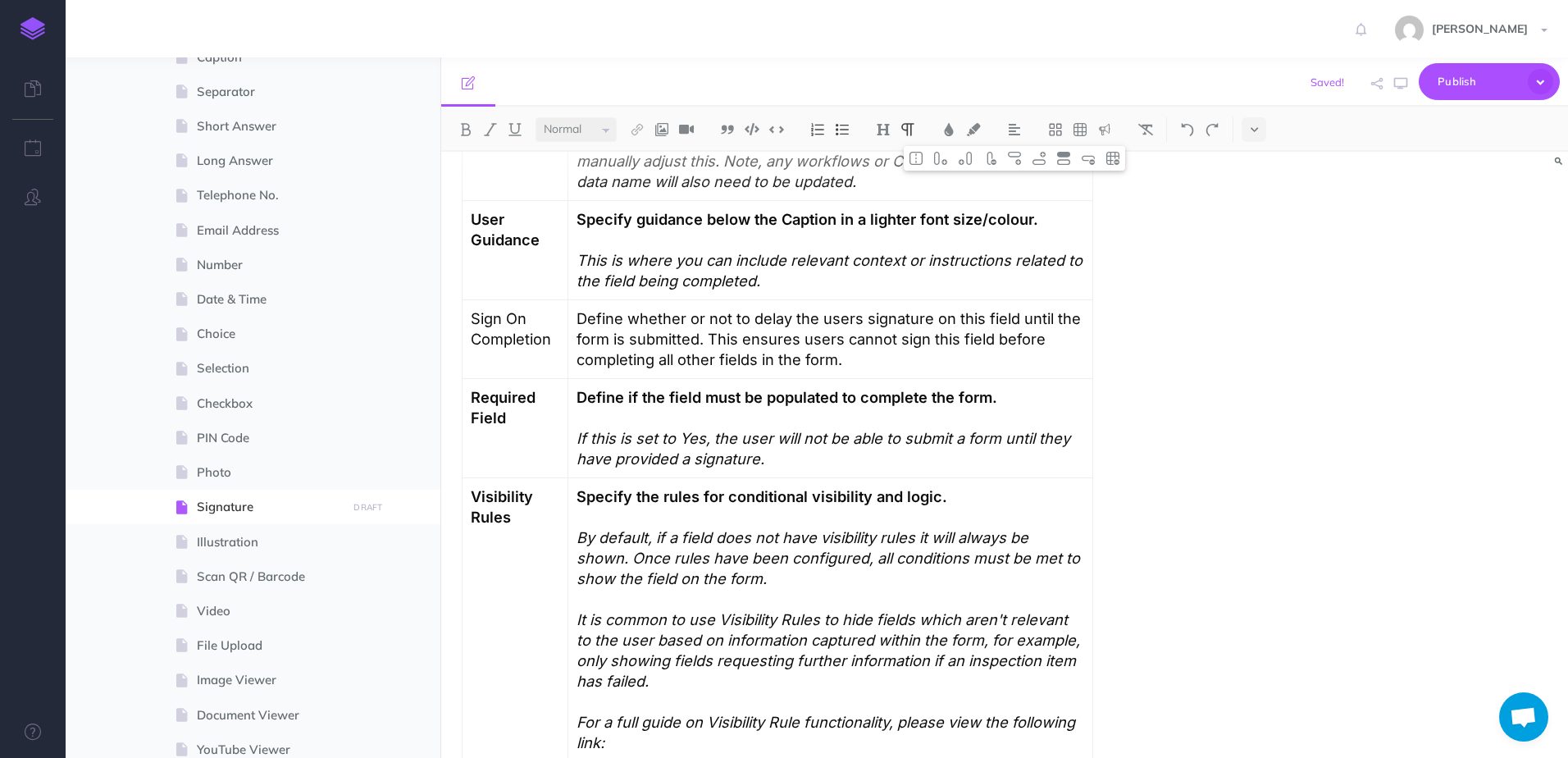
click at [823, 311] on p "Define whether or not to delay the users signature on this field until the form…" at bounding box center [830, 339] width 507 height 61
click at [0, 0] on span "user's" at bounding box center [0, 0] width 0 height 0
click at [867, 534] on em "By default, if a field does not have visibility rules it will always be shown. …" at bounding box center [830, 558] width 507 height 59
click at [861, 539] on em "By default, if a field does not have visibility rules it will always be shown. …" at bounding box center [830, 558] width 507 height 59
click at [0, 0] on span "rules" at bounding box center [0, 0] width 0 height 0
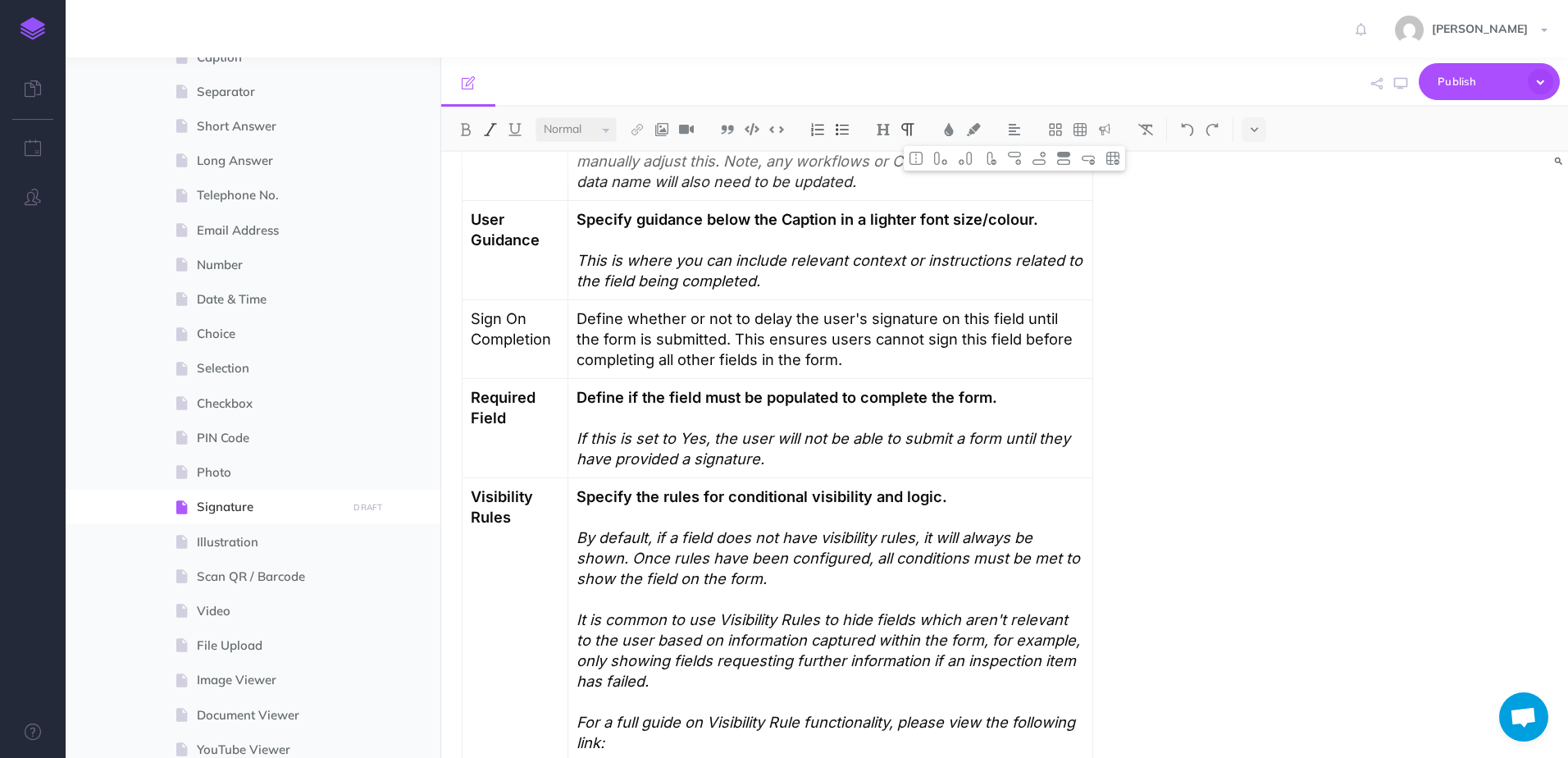
click at [803, 580] on p "By default, if a field does not have visibility rules, it will always be shown.…" at bounding box center [830, 640] width 507 height 225
click at [852, 315] on p "Define whether or not to delay the user's signature on this field until the for…" at bounding box center [830, 339] width 507 height 61
click at [953, 311] on p "Define whether or not to delay the user's ability to signature on this field un…" at bounding box center [830, 339] width 507 height 61
drag, startPoint x: 940, startPoint y: 318, endPoint x: 974, endPoint y: 320, distance: 34.1
click at [974, 320] on p "Define whether or not to delay the user's ability to signature on this field un…" at bounding box center [830, 339] width 507 height 61
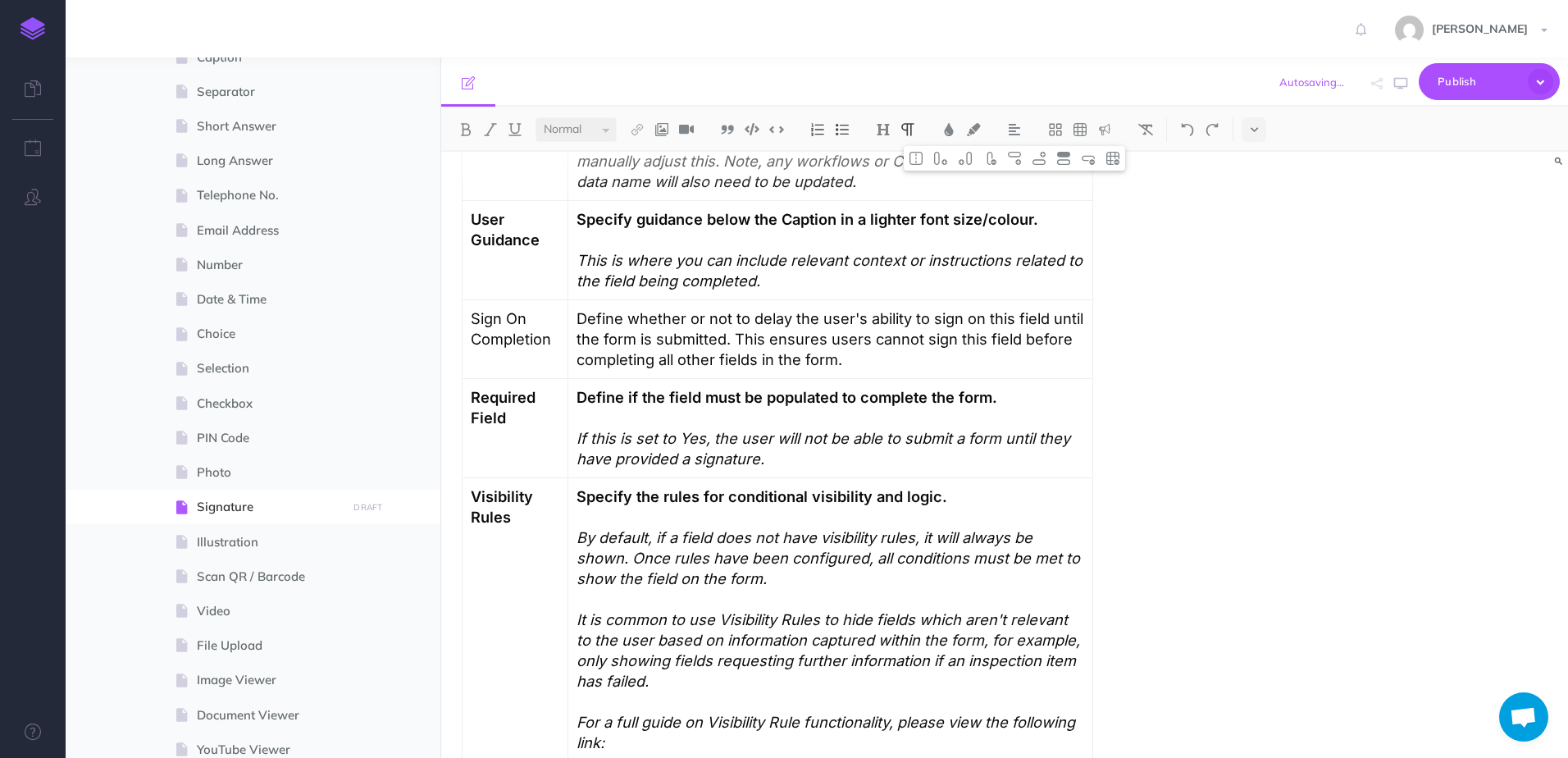
click at [944, 321] on p "Define whether or not to delay the user's ability to sign on this field until t…" at bounding box center [830, 339] width 507 height 61
click at [1006, 363] on p "Define whether or not to delay the user's ability to sign this field until the …" at bounding box center [830, 339] width 507 height 61
click at [704, 336] on p "Define whether or not to delay the user's ability to sign this field until the …" at bounding box center [830, 339] width 507 height 61
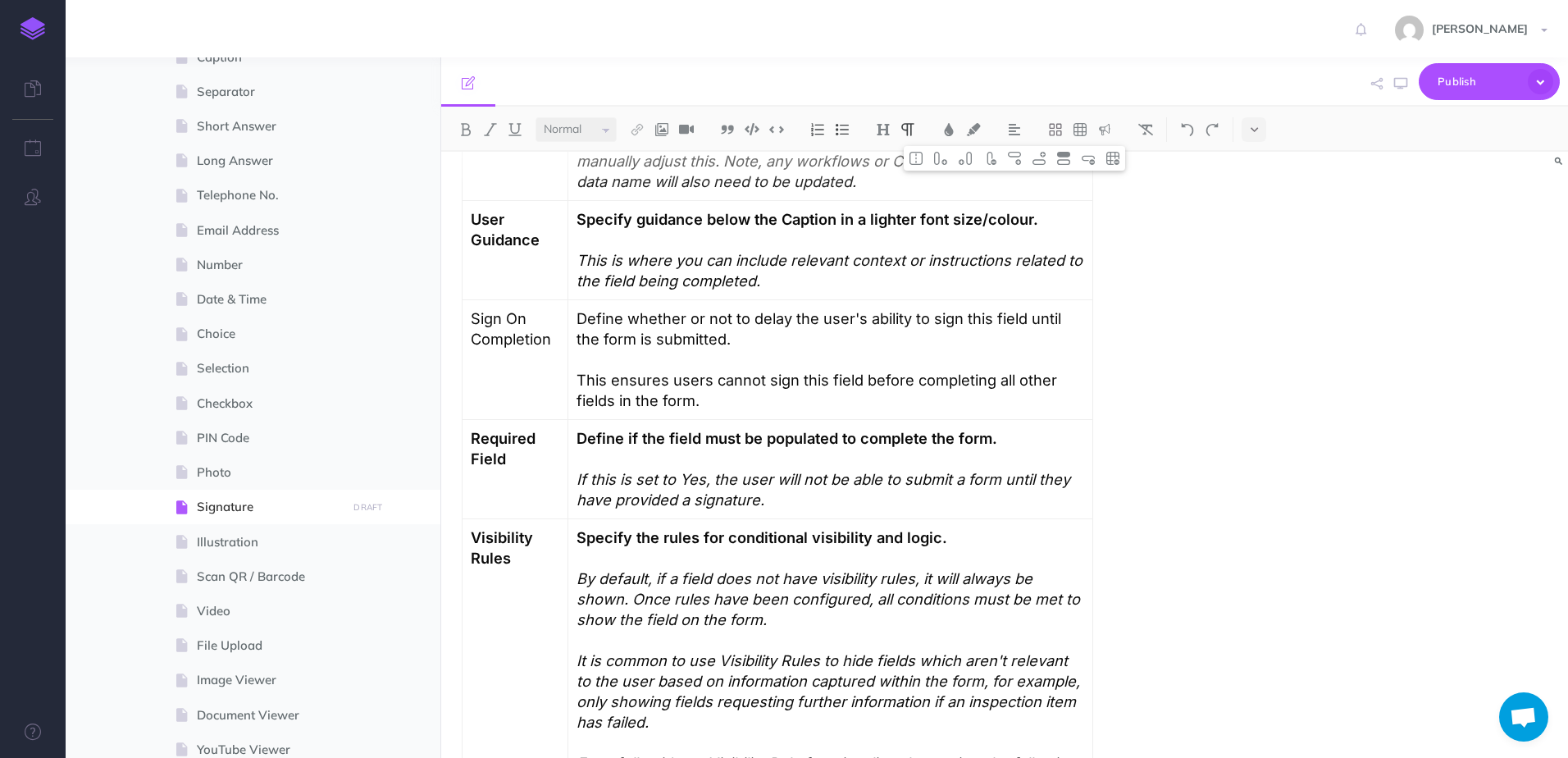
click at [645, 317] on p "Define whether or not to delay the user's ability to sign this field until the …" at bounding box center [830, 329] width 507 height 41
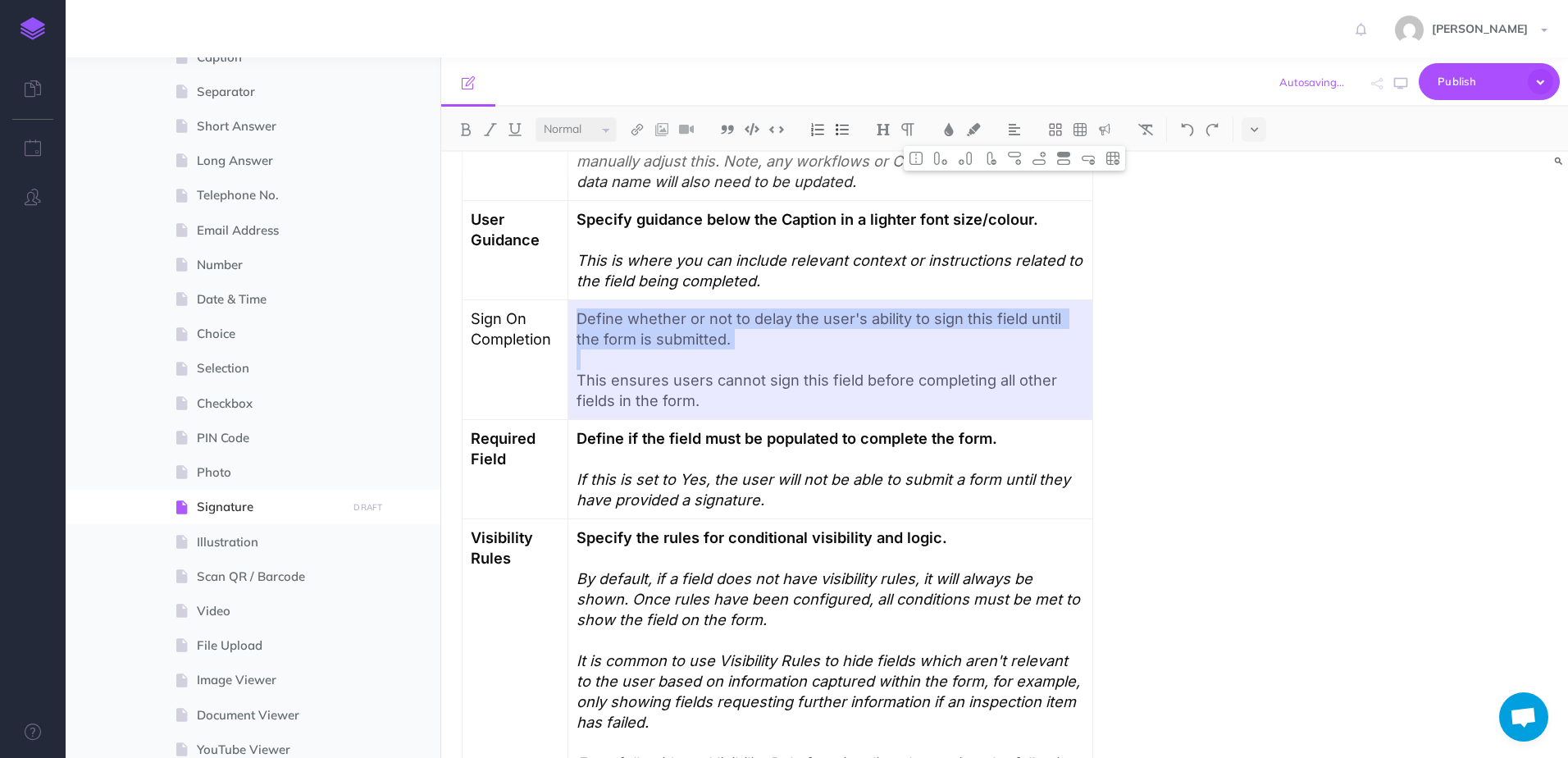
click at [598, 312] on p "Define whether or not to delay the user's ability to sign this field until the …" at bounding box center [830, 329] width 507 height 41
click at [728, 340] on p "Define whether or not to delay the user's ability to sign this field until the …" at bounding box center [830, 329] width 507 height 41
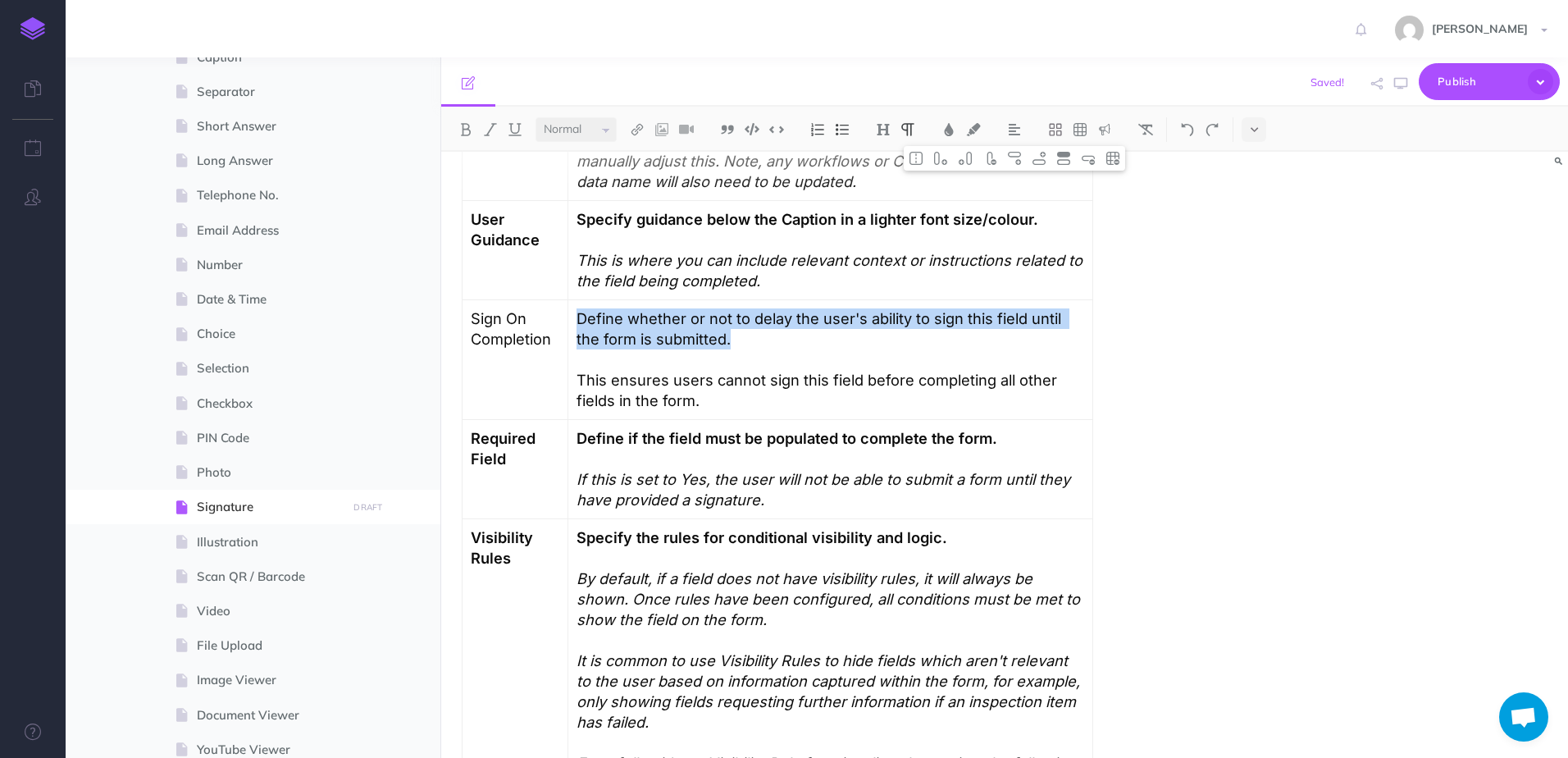
drag, startPoint x: 714, startPoint y: 341, endPoint x: 570, endPoint y: 322, distance: 145.2
click at [570, 322] on td "Define whether or not to delay the user's ability to sign this field until the …" at bounding box center [830, 360] width 525 height 120
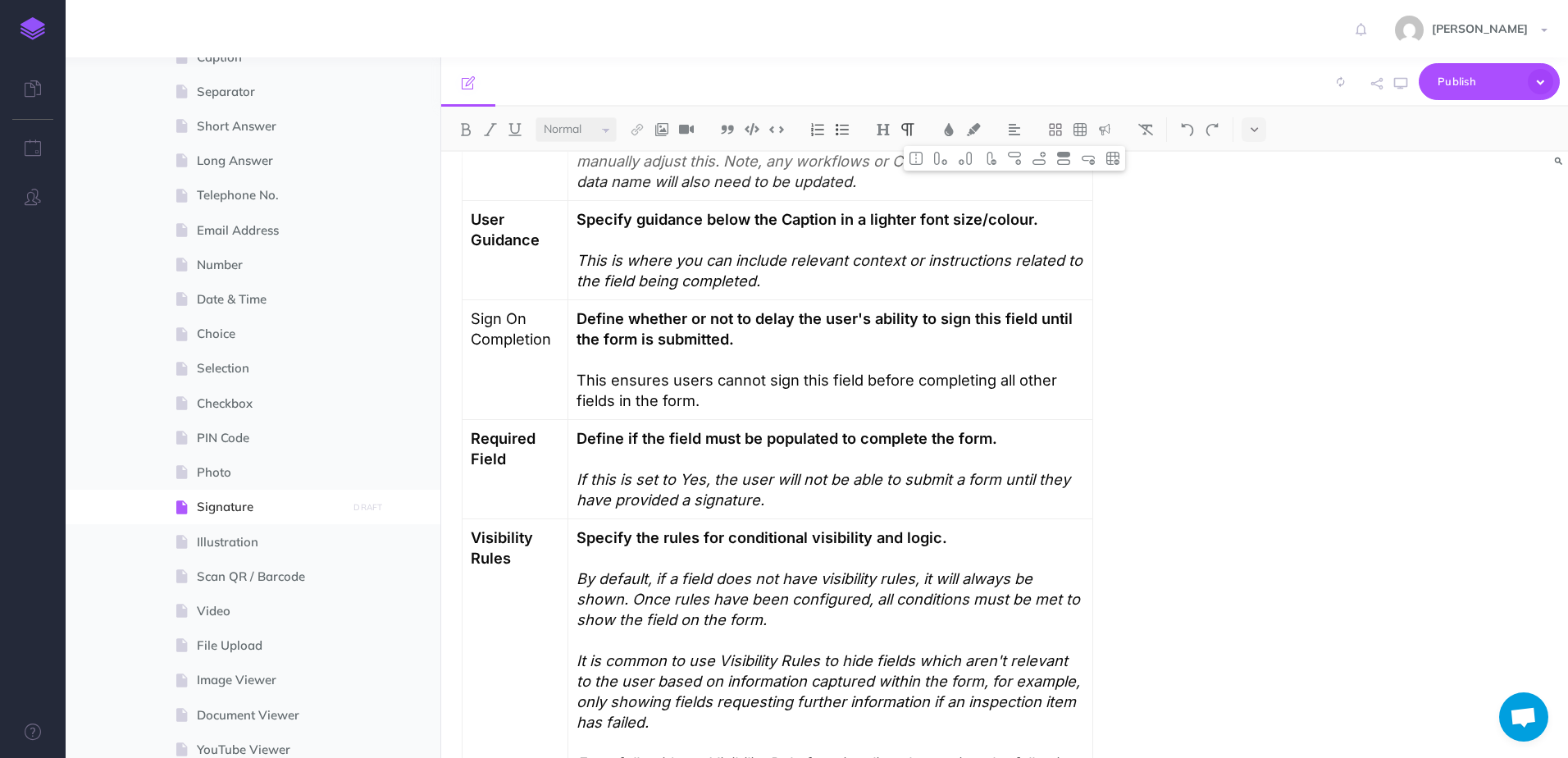
click at [492, 321] on p "Sign On Completion" at bounding box center [515, 329] width 89 height 41
click at [758, 372] on p "This ensures users cannot sign this field before completing all other fields in…" at bounding box center [830, 391] width 506 height 41
click at [786, 386] on p "This ensures users cannot sign this field before completing all other fields in…" at bounding box center [830, 391] width 506 height 41
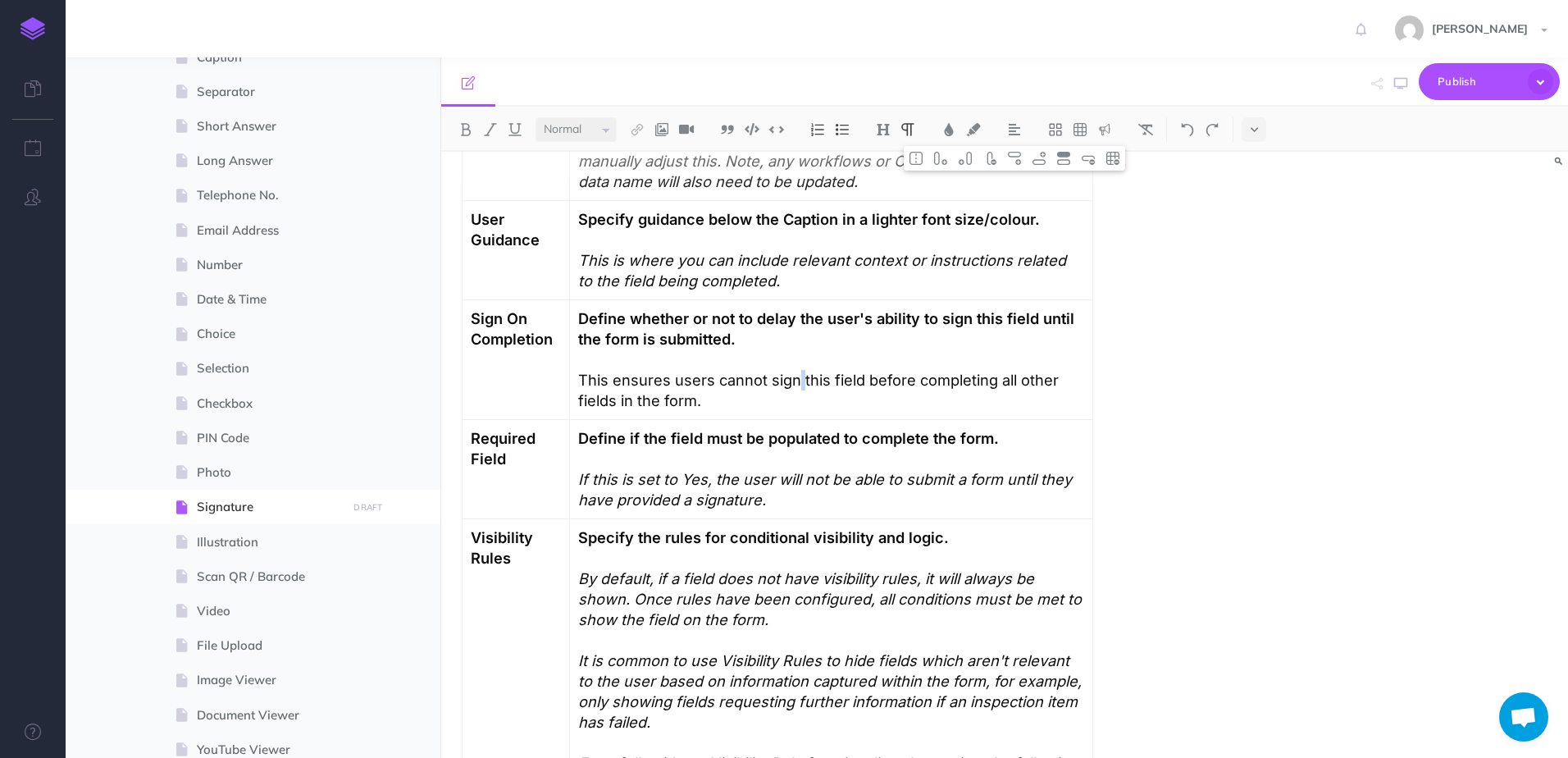
click at [786, 386] on p "This ensures users cannot sign this field before completing all other fields in…" at bounding box center [830, 391] width 506 height 41
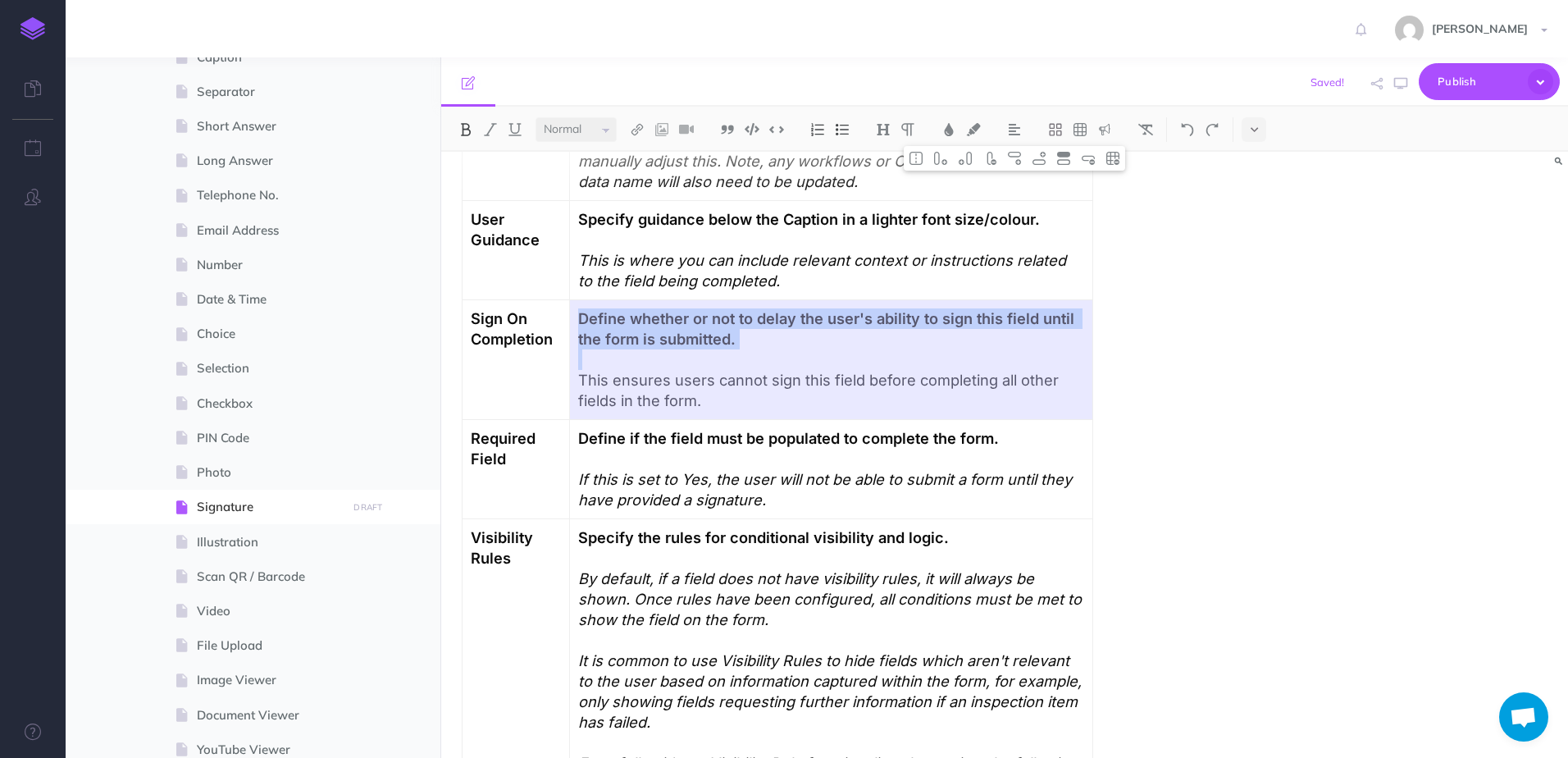
click at [732, 377] on p "This ensures users cannot sign this field before completing all other fields in…" at bounding box center [830, 391] width 506 height 41
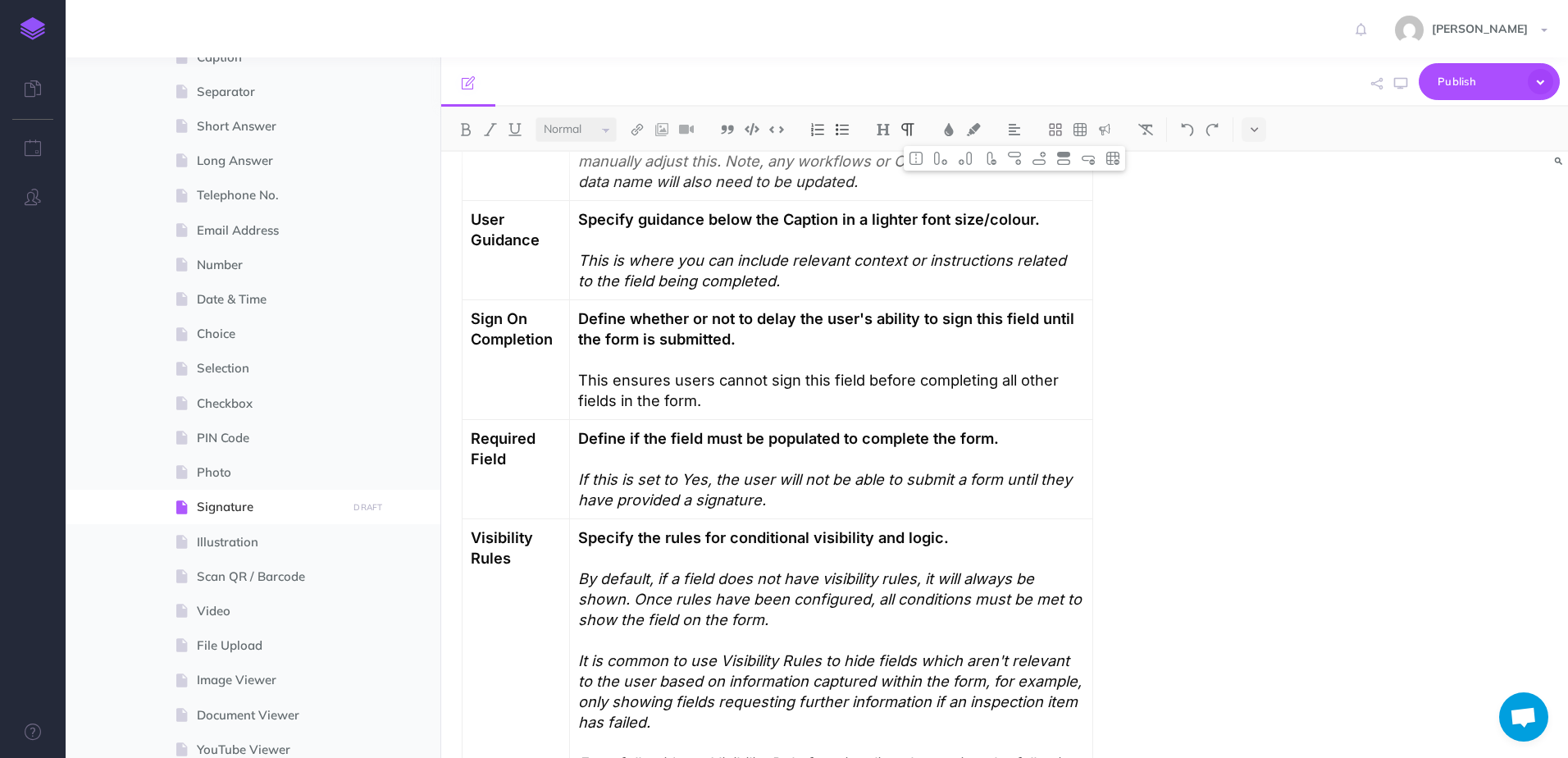
drag, startPoint x: 714, startPoint y: 404, endPoint x: 572, endPoint y: 379, distance: 144.2
click at [572, 379] on tr "Sign On Completion Define whether or not to delay the user's ability to sign th…" at bounding box center [778, 360] width 631 height 120
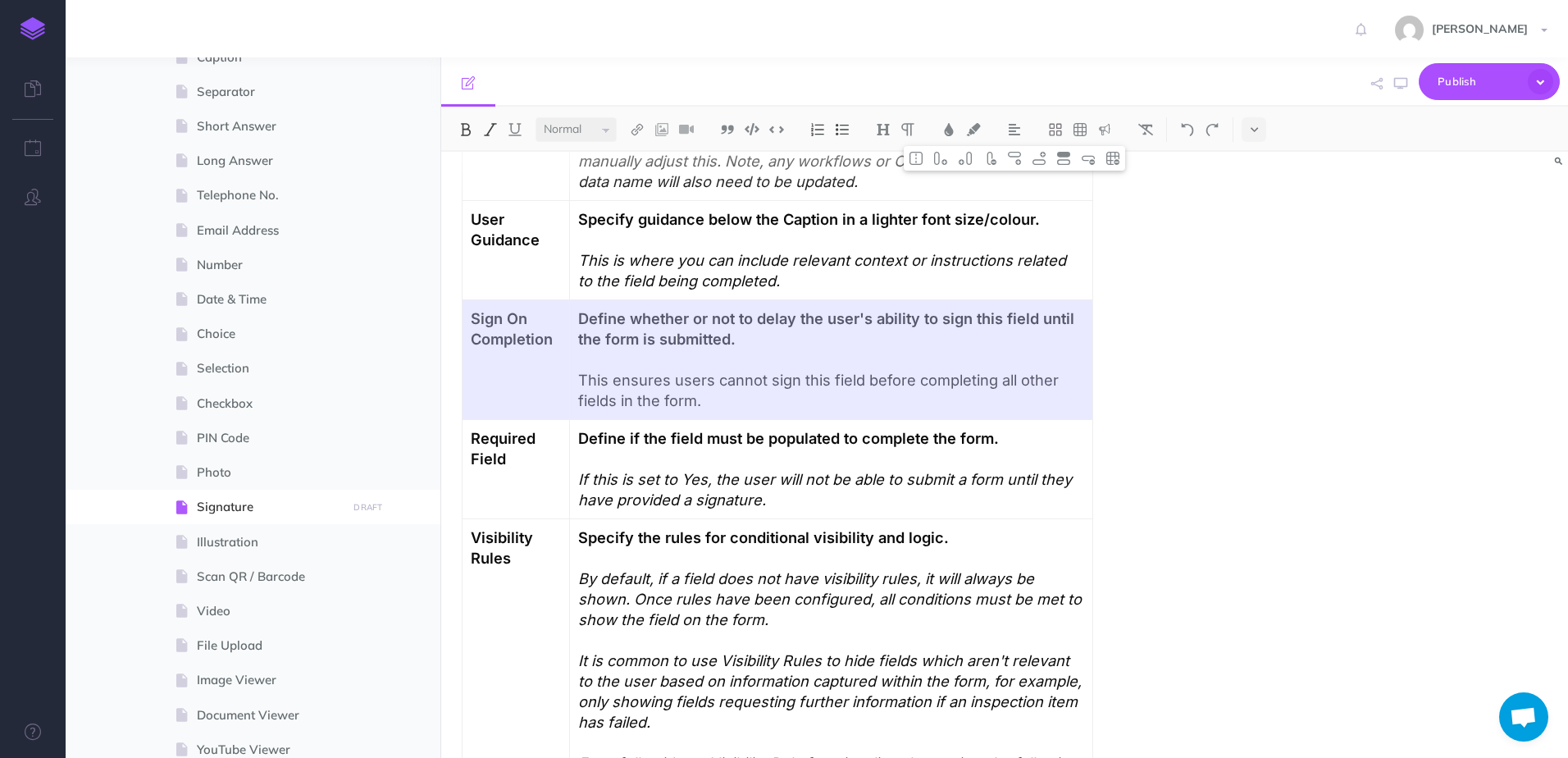
click at [483, 134] on img at bounding box center [490, 130] width 15 height 13
click at [791, 423] on td "Define if the field must be populated to complete the form. If this is set to Y…" at bounding box center [831, 470] width 523 height 99
click at [671, 372] on p "This ensures users cannot sign this field before completing all other fields in…" at bounding box center [830, 391] width 506 height 41
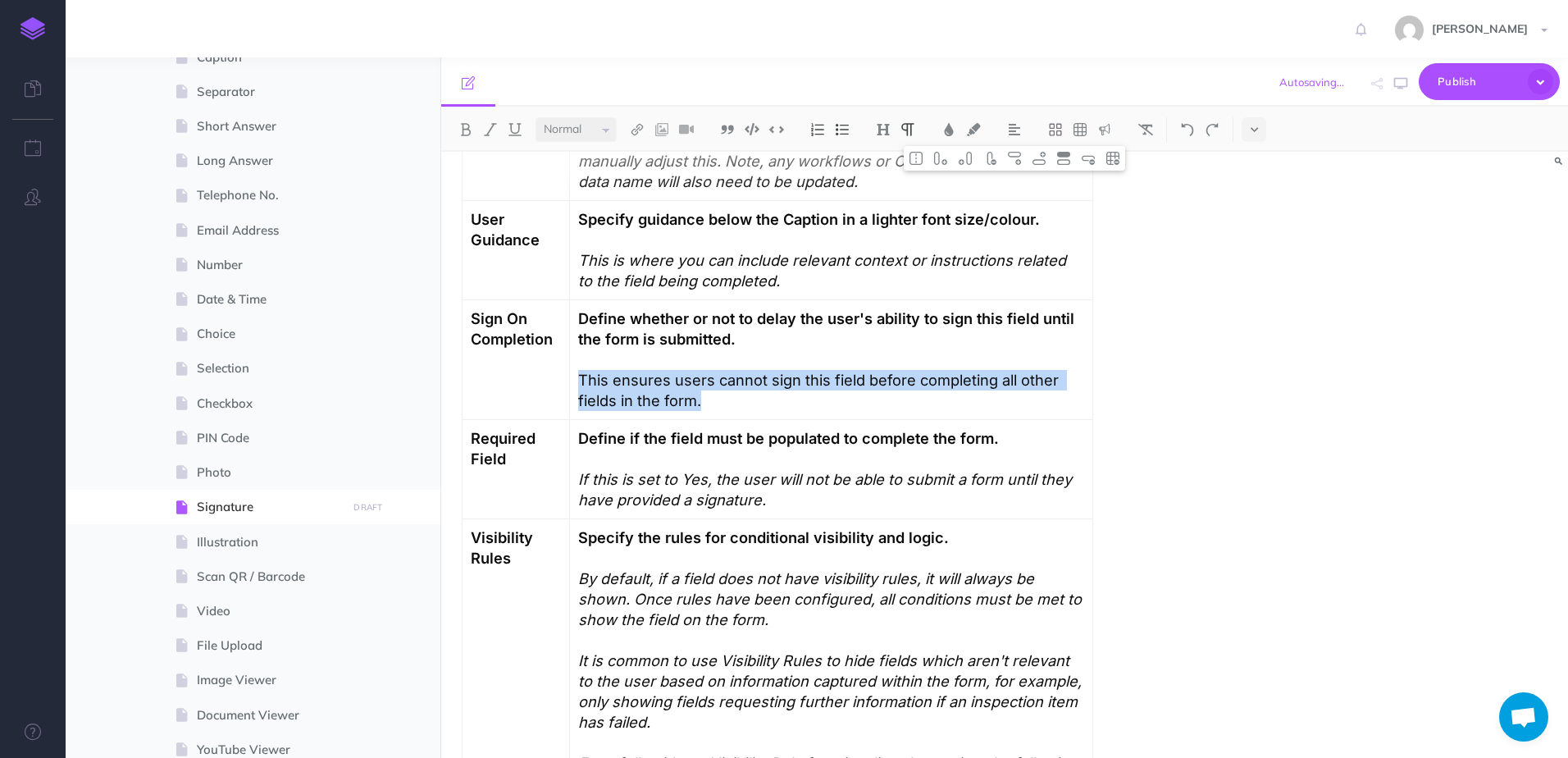
drag, startPoint x: 670, startPoint y: 398, endPoint x: 583, endPoint y: 379, distance: 89.1
click at [583, 379] on p "This ensures users cannot sign this field before completing all other fields in…" at bounding box center [830, 391] width 506 height 41
click at [492, 124] on img at bounding box center [490, 130] width 15 height 13
click at [712, 398] on p "This ensures users cannot sign this field before completing all other fields in…" at bounding box center [830, 391] width 506 height 41
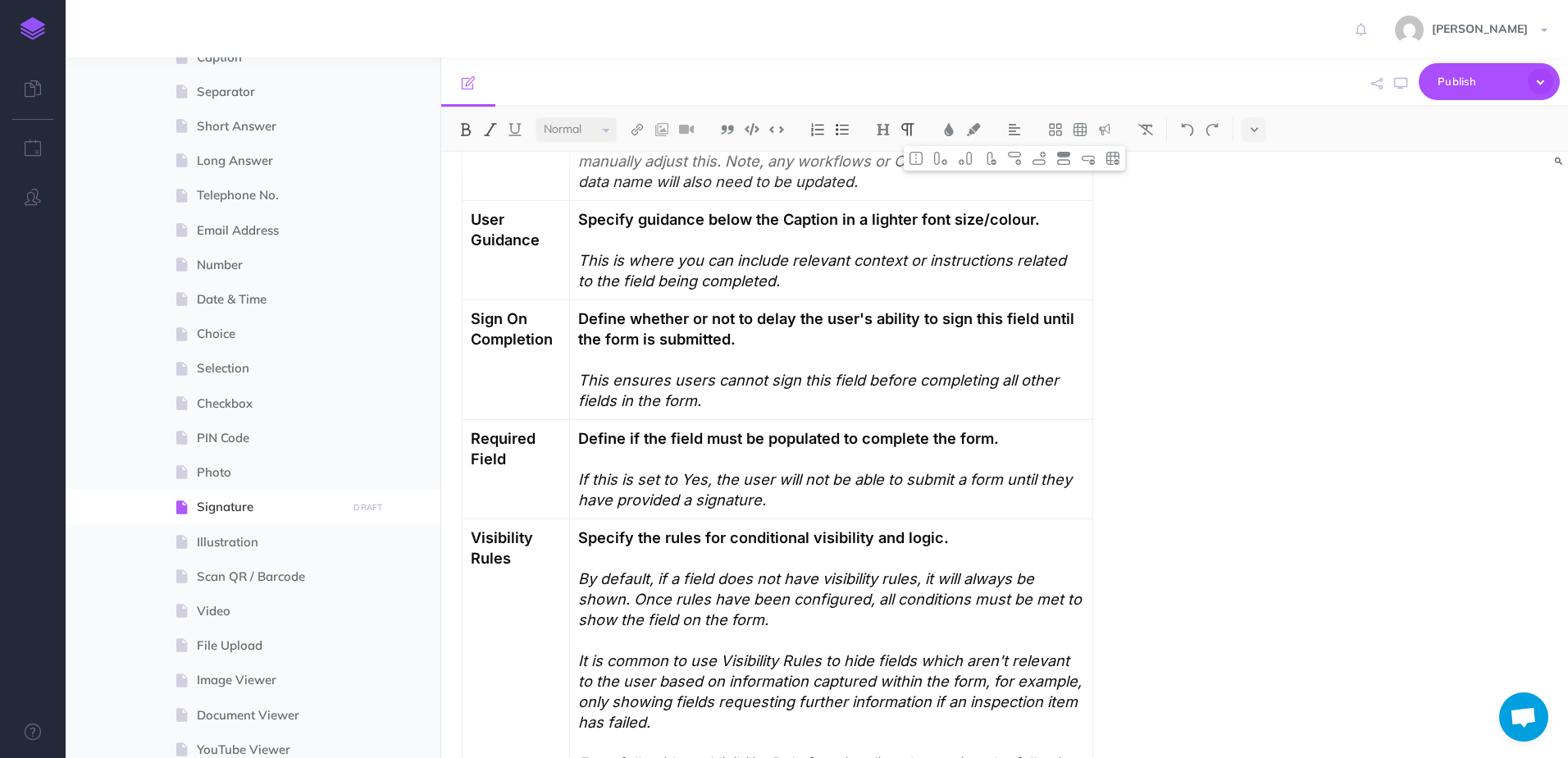
drag, startPoint x: 702, startPoint y: 406, endPoint x: 586, endPoint y: 319, distance: 145.0
click at [586, 319] on td "Define whether or not to delay the user's ability to sign this field until the …" at bounding box center [831, 360] width 523 height 120
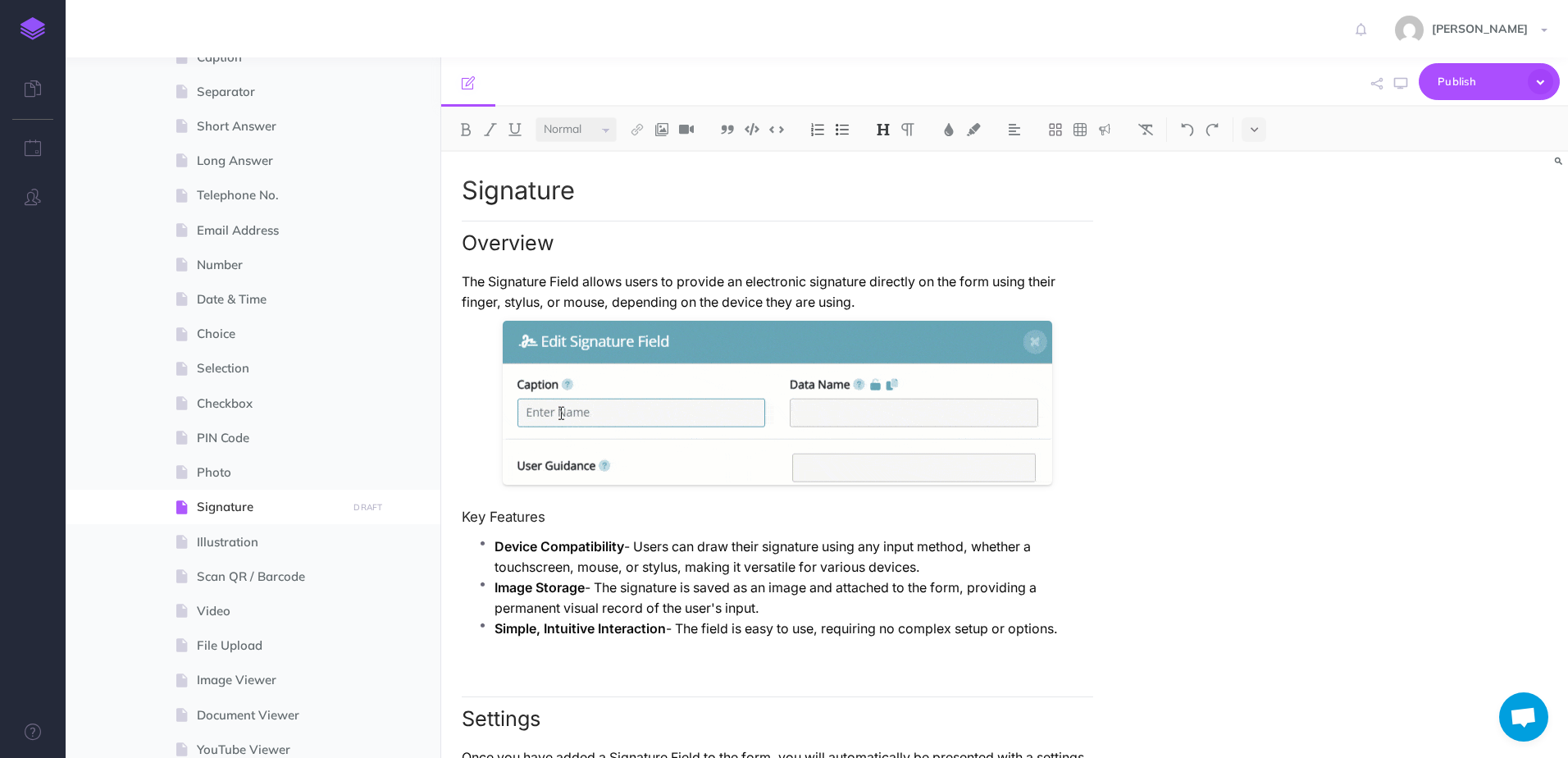
click at [1230, 407] on div "Signature Overview The Signature Field allows users to provide an electronic si…" at bounding box center [1004, 455] width 1127 height 606
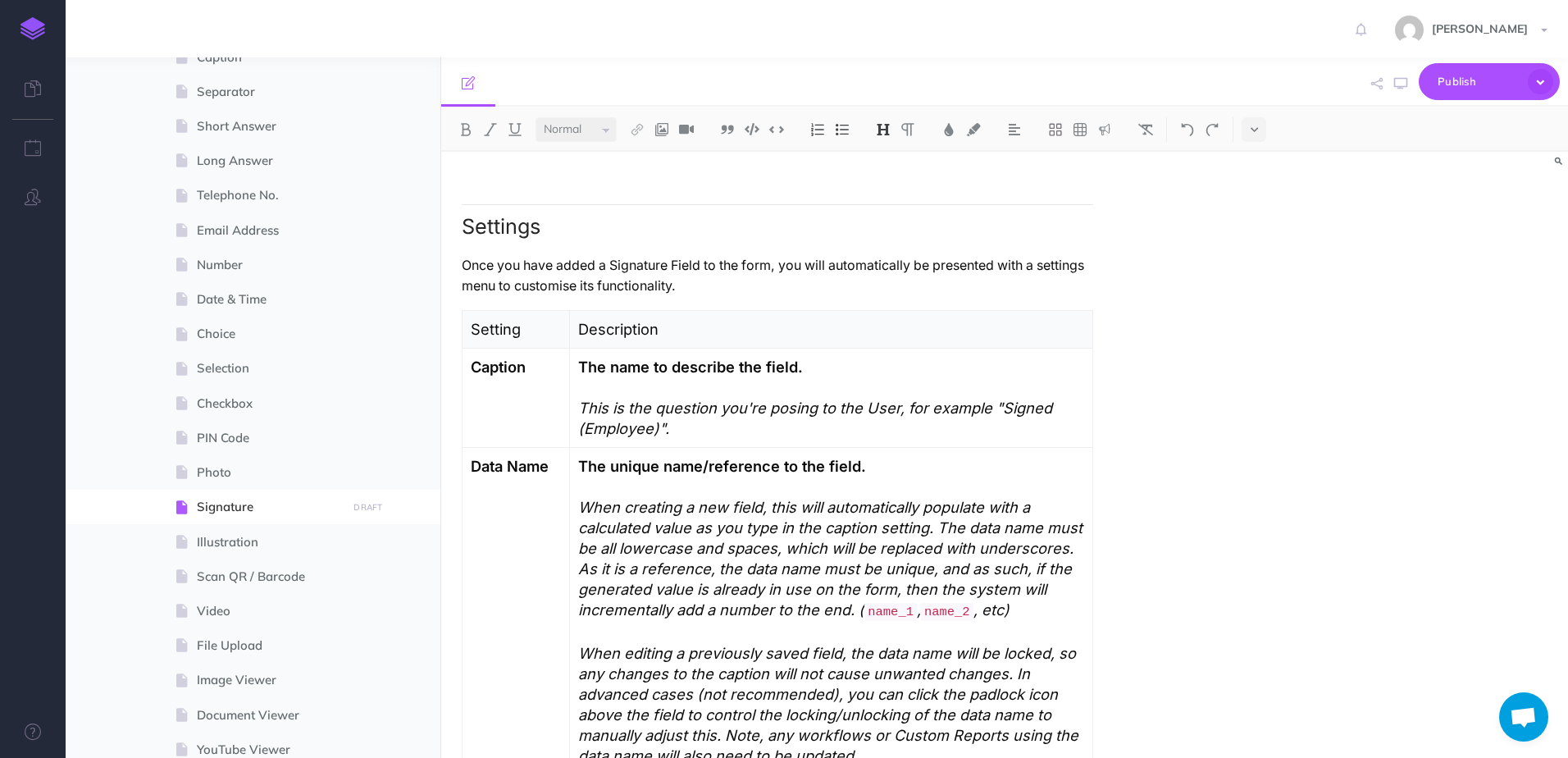
scroll to position [985, 0]
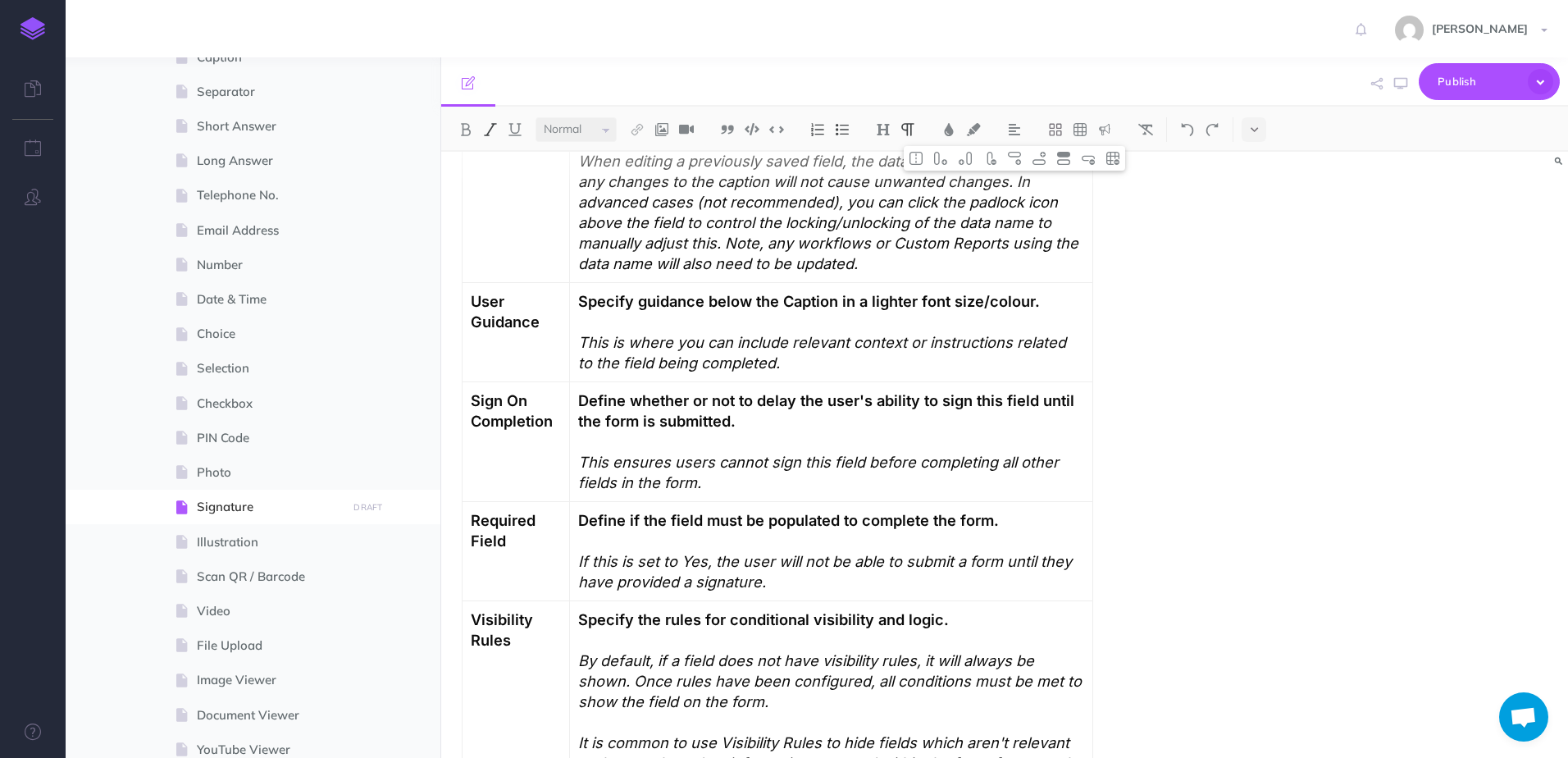
click at [703, 480] on p "This ensures users cannot sign this field before completing all other fields in…" at bounding box center [830, 473] width 506 height 41
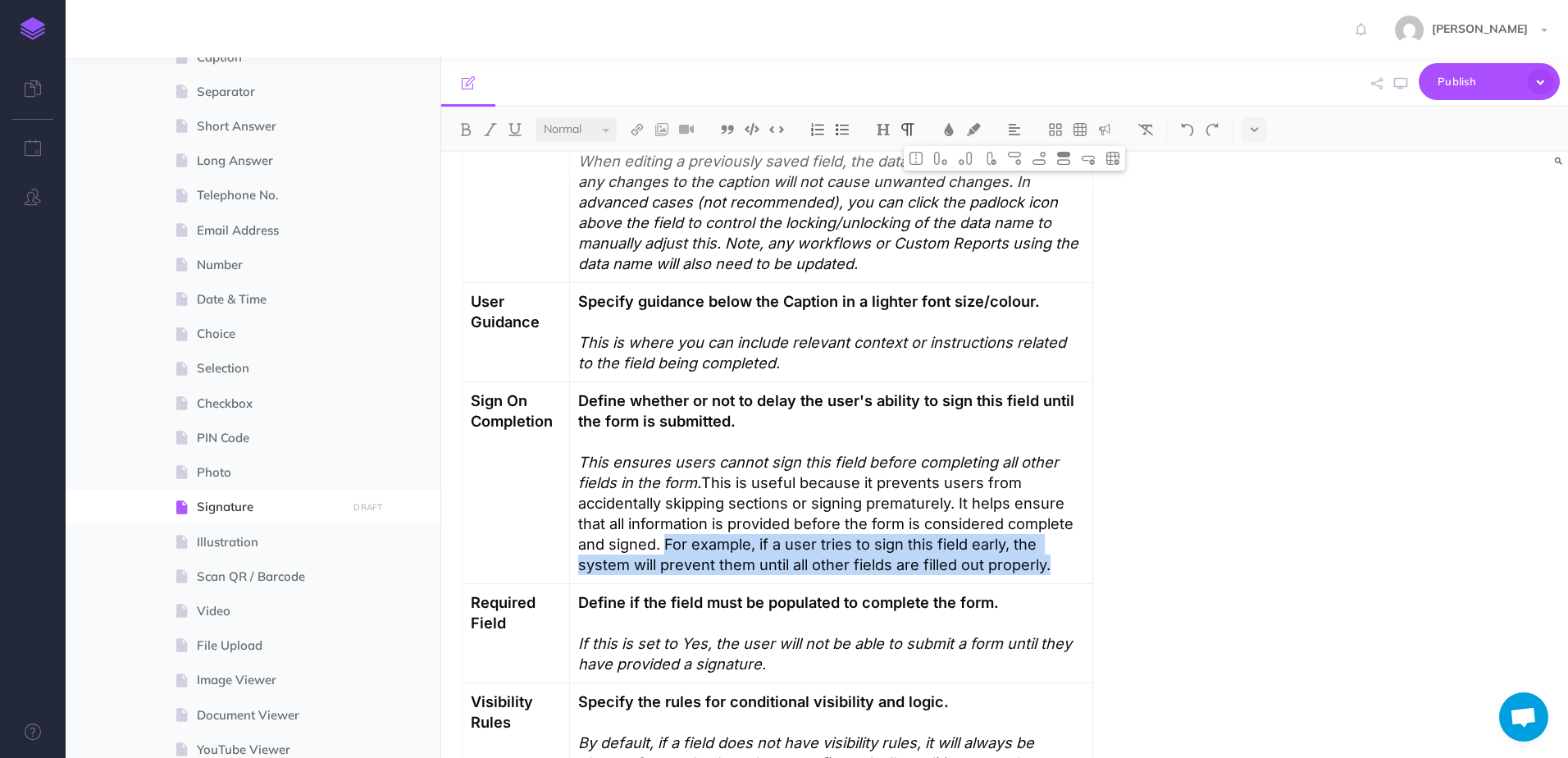
drag, startPoint x: 987, startPoint y: 569, endPoint x: 633, endPoint y: 548, distance: 354.6
click at [633, 548] on p "This ensures users cannot sign this field before completing all other fields in…" at bounding box center [830, 514] width 506 height 123
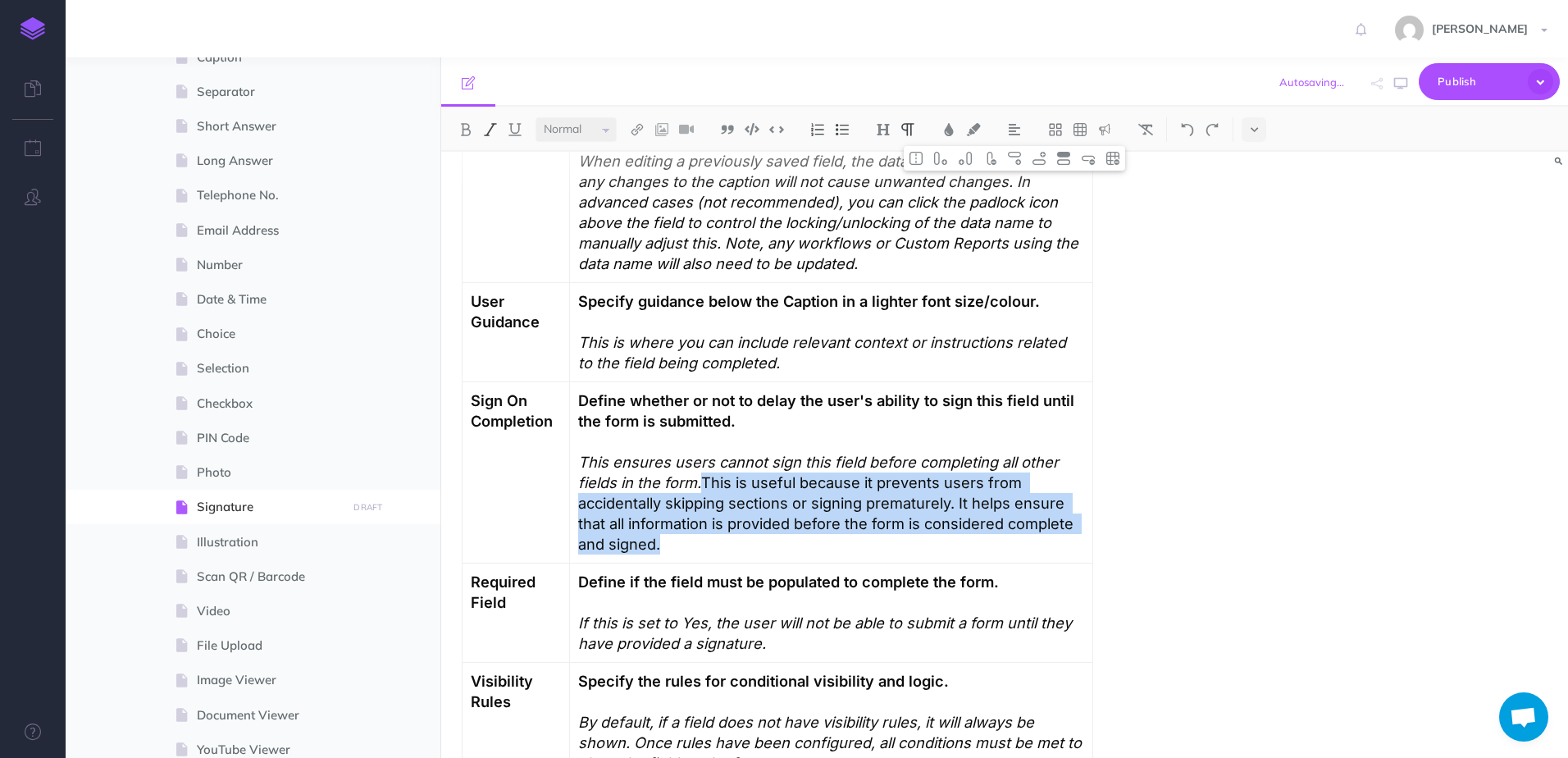
drag, startPoint x: 734, startPoint y: 544, endPoint x: 660, endPoint y: 480, distance: 97.8
click at [660, 480] on p "This ensures users cannot sign this field before completing all other fields in…" at bounding box center [830, 504] width 506 height 103
click at [490, 134] on img at bounding box center [490, 130] width 15 height 13
click at [496, 124] on img at bounding box center [490, 130] width 15 height 13
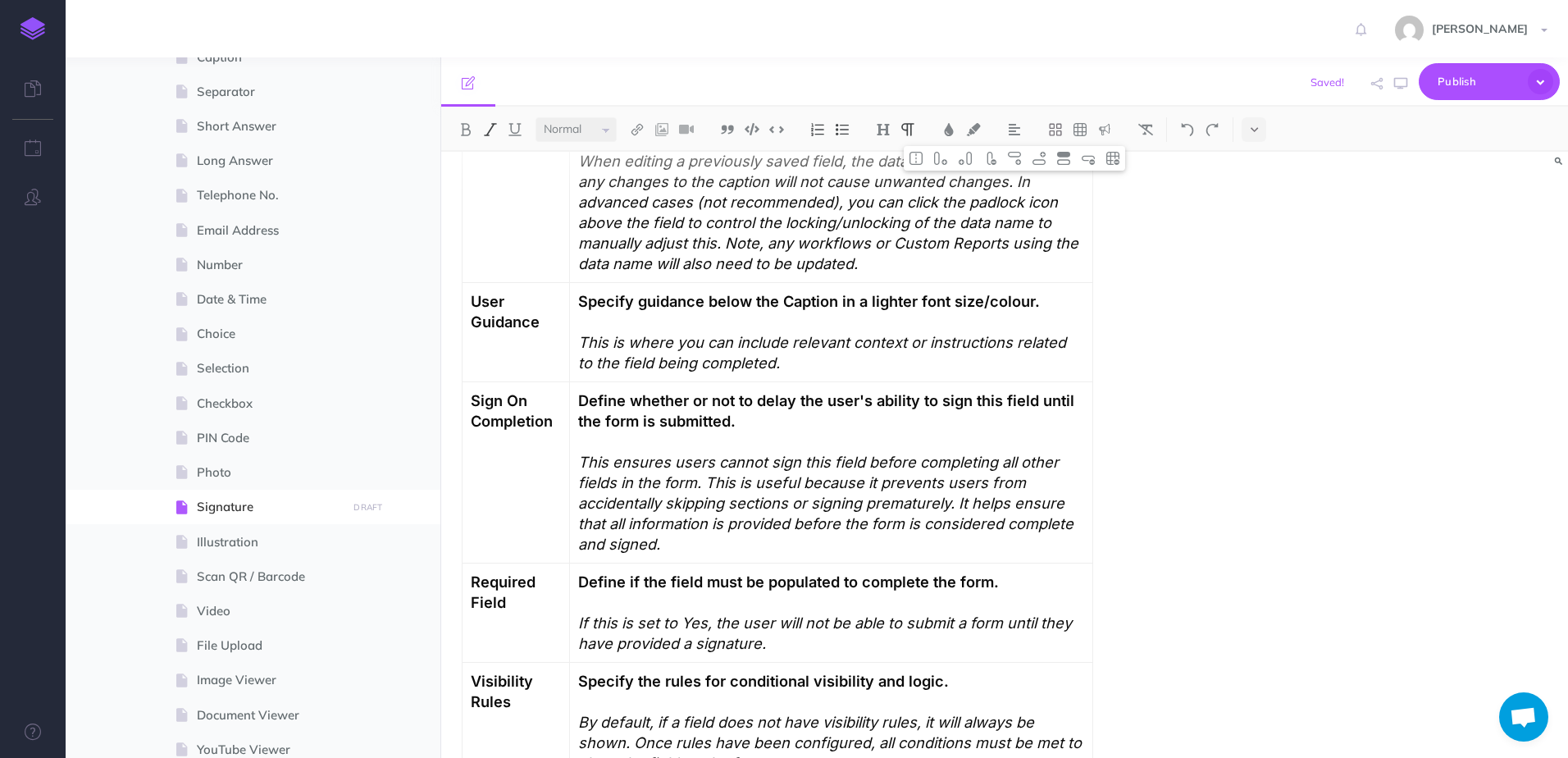
click at [1323, 500] on div "Signature Overview The Signature Field allows users to provide an electronic si…" at bounding box center [1004, 455] width 1127 height 606
click at [887, 500] on em "This is useful because it prevents users from accidentally skipping sections or…" at bounding box center [827, 513] width 499 height 80
click at [919, 502] on em "This is useful because it prevents users from accidentally skipping sections or…" at bounding box center [826, 513] width 498 height 80
click at [1165, 518] on div "Signature Overview The Signature Field allows users to provide an electronic si…" at bounding box center [835, 763] width 789 height 3192
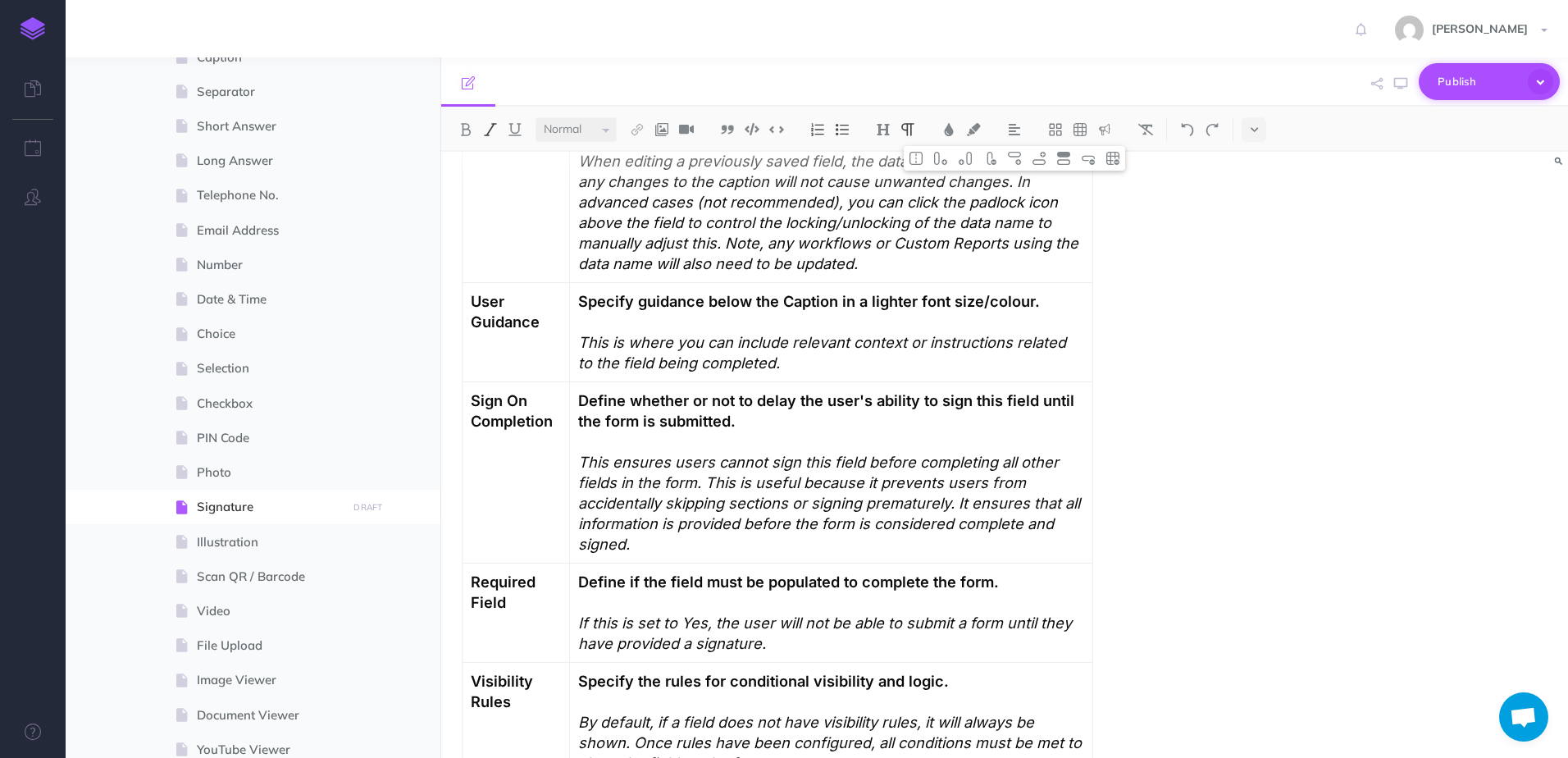
click at [1450, 88] on span "Publish" at bounding box center [1478, 81] width 82 height 26
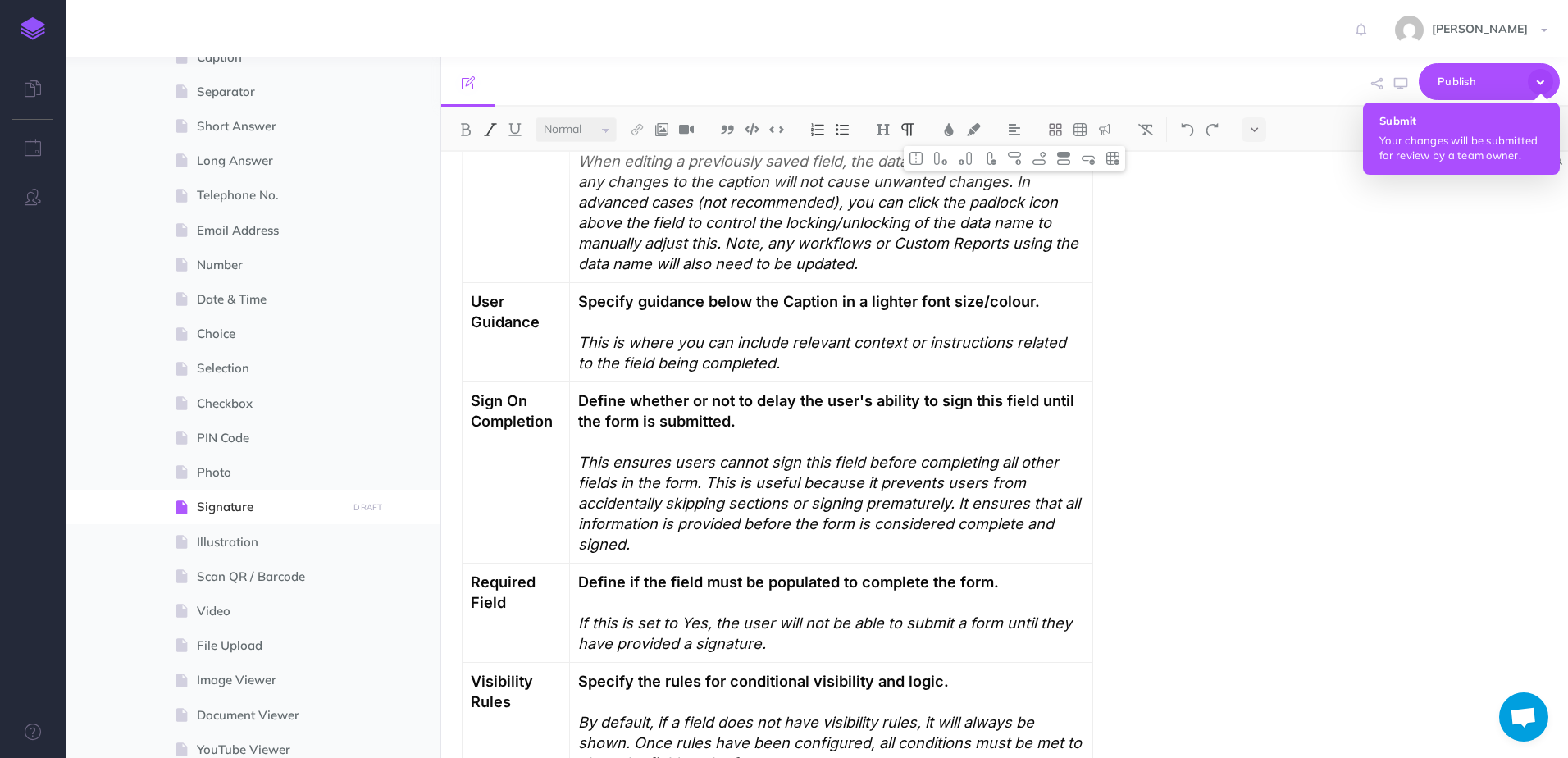
click at [1440, 138] on p "Your changes will be submitted for review by a team owner." at bounding box center [1461, 147] width 164 height 30
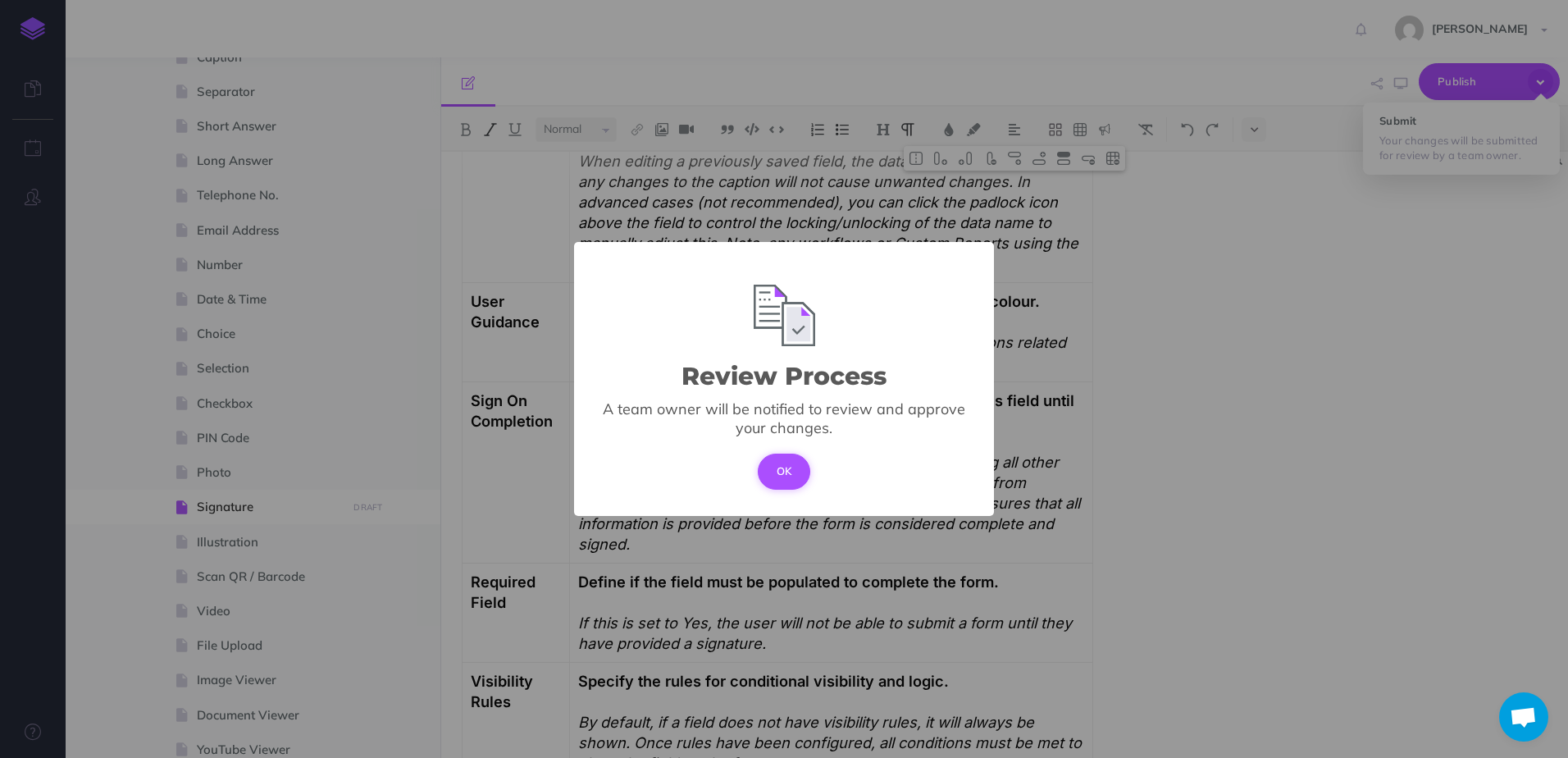
click at [791, 471] on button "OK" at bounding box center [784, 472] width 53 height 36
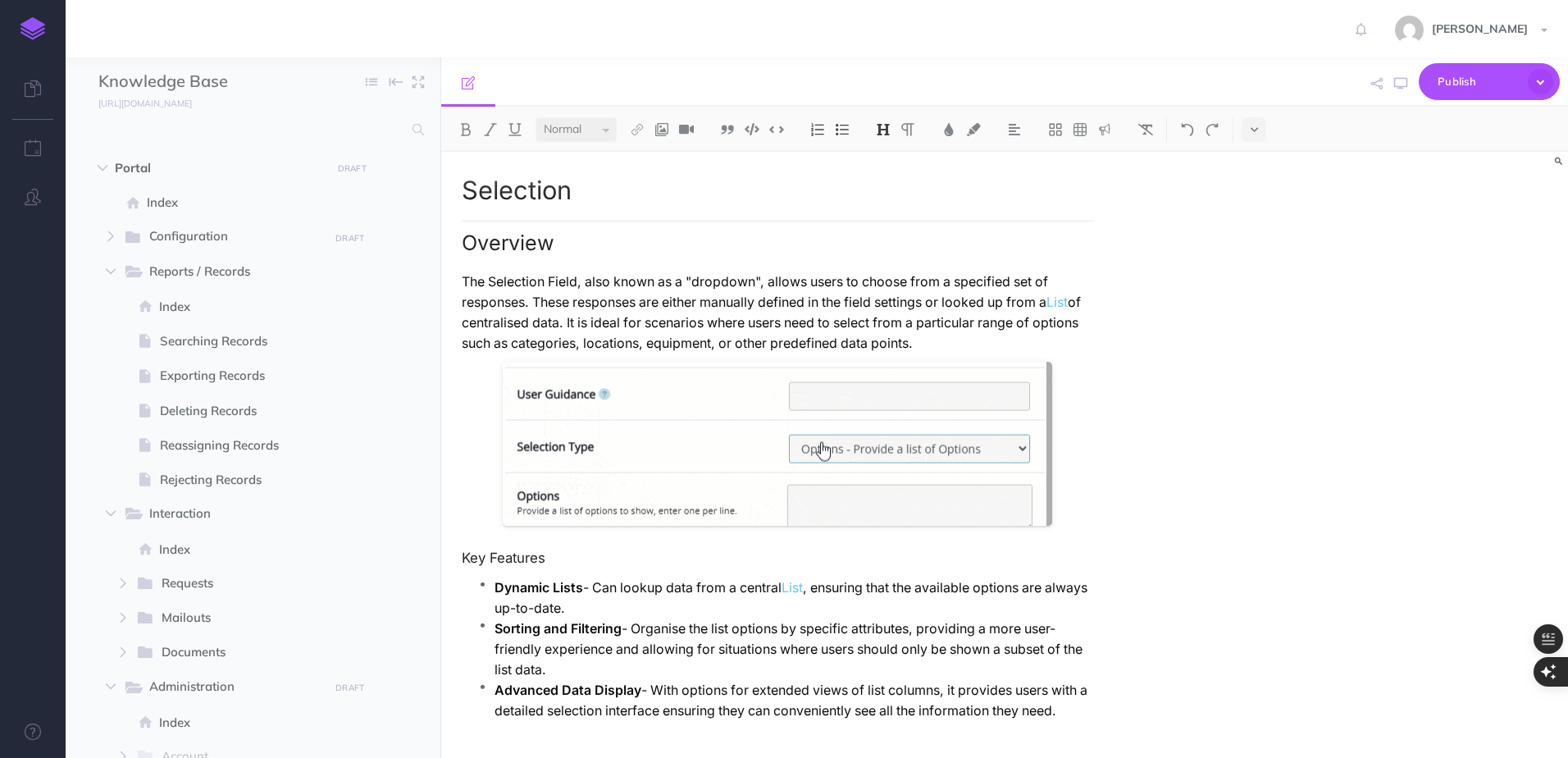
select select "null"
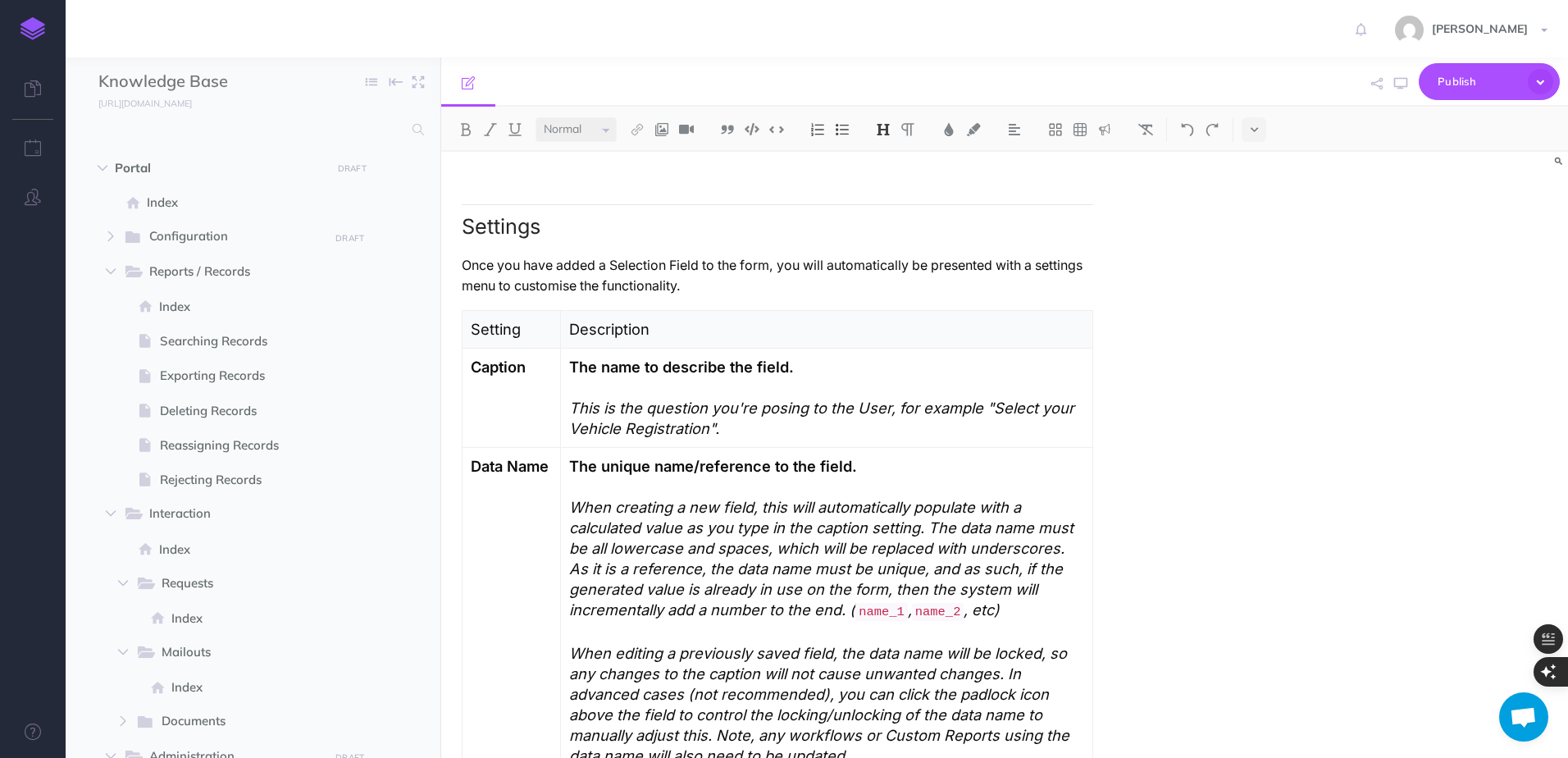
scroll to position [820, 0]
